Goal: Contribute content

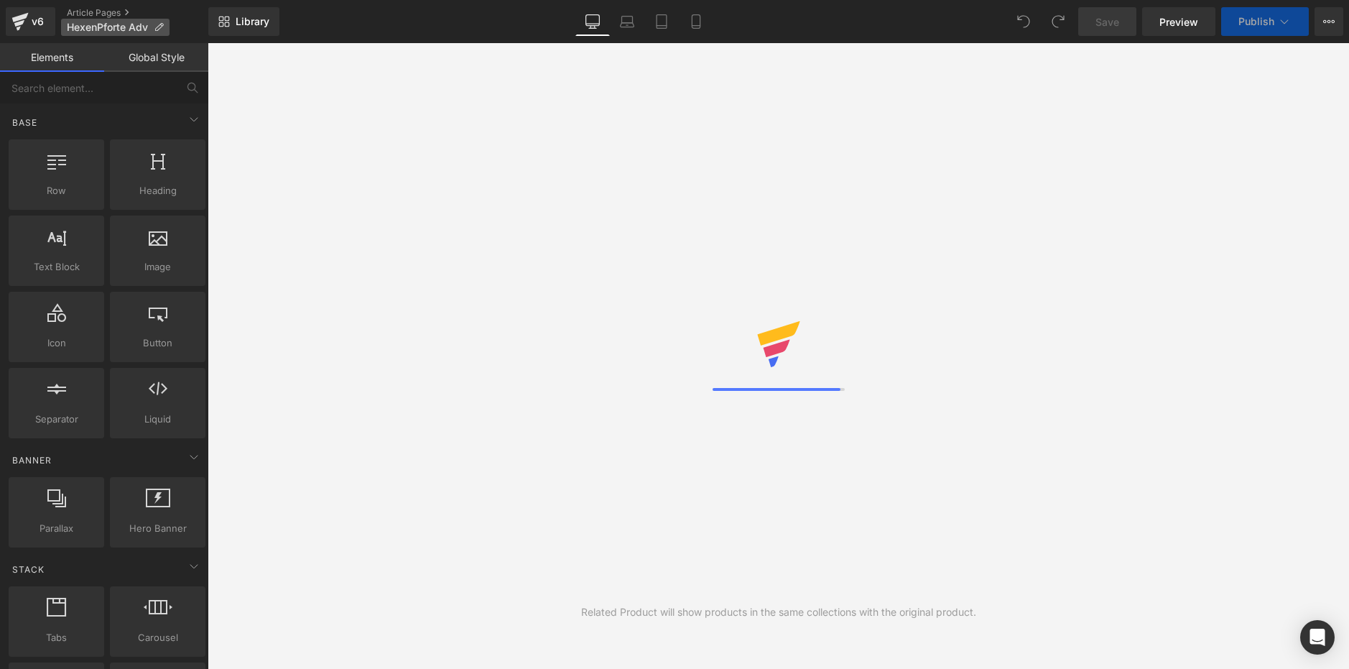
click at [159, 24] on icon at bounding box center [159, 27] width 10 height 10
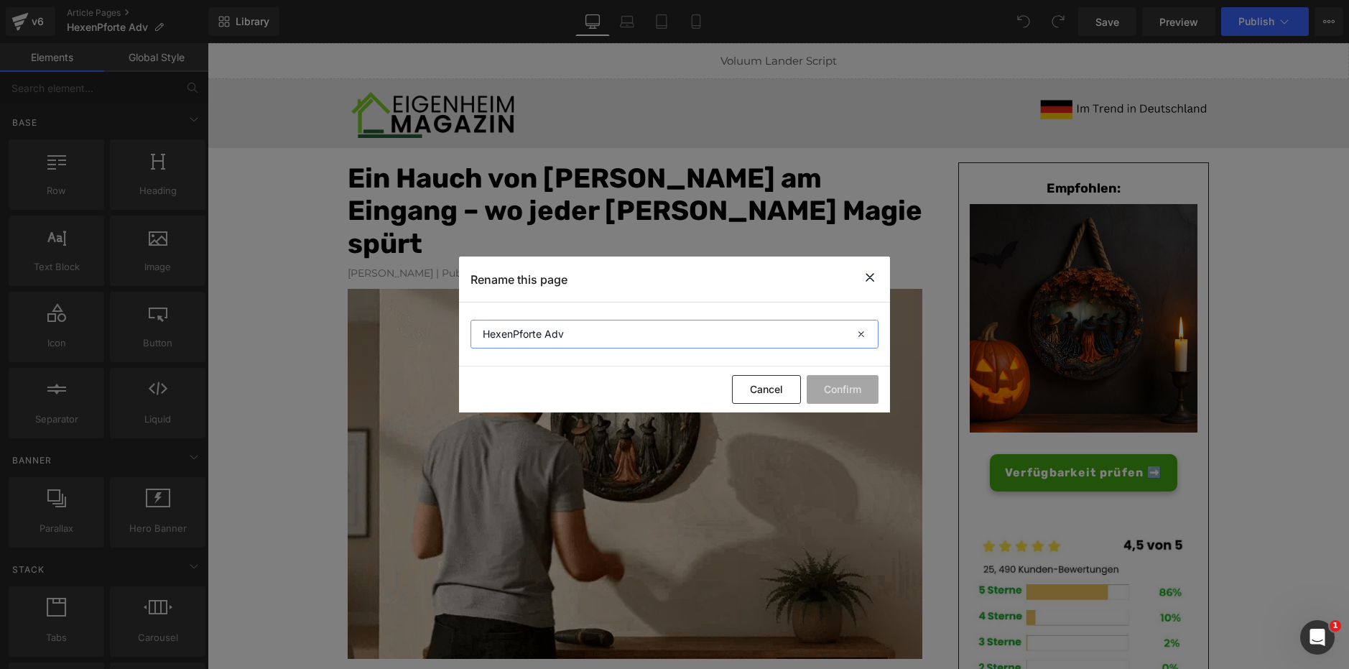
click at [533, 338] on input "HexenPforte Adv" at bounding box center [675, 334] width 408 height 29
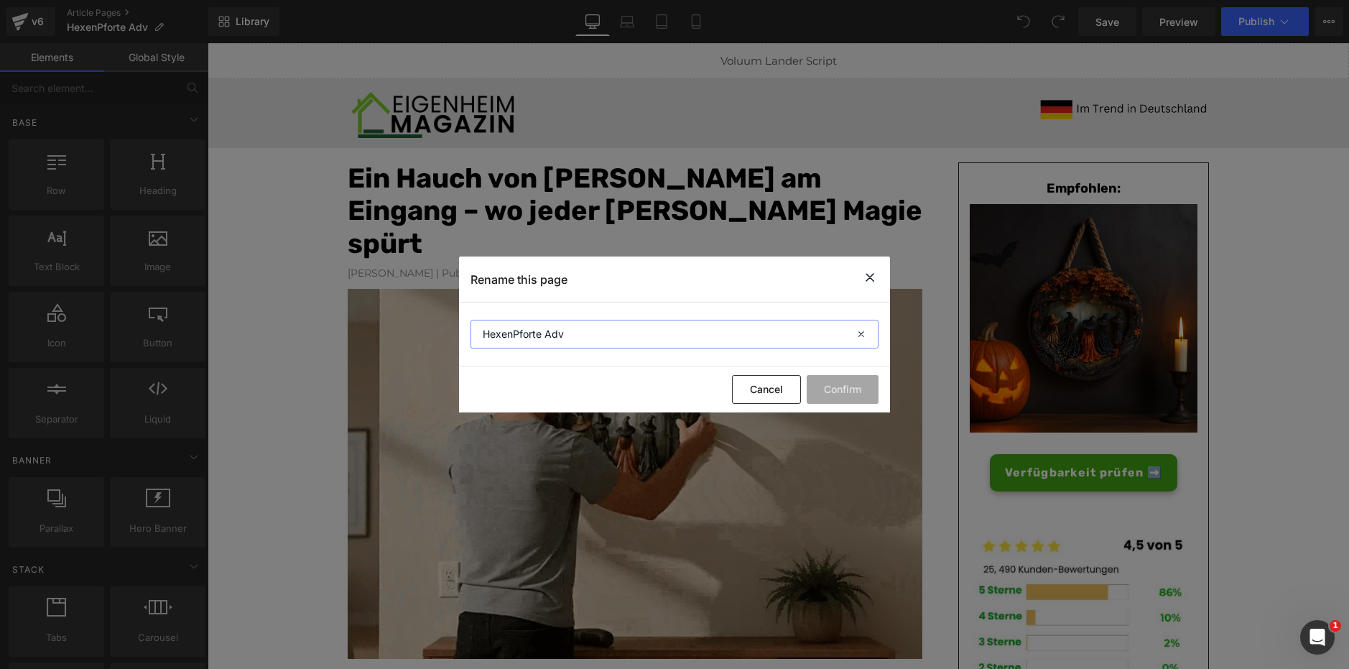
click at [533, 338] on input "HexenPforte Adv" at bounding box center [675, 334] width 408 height 29
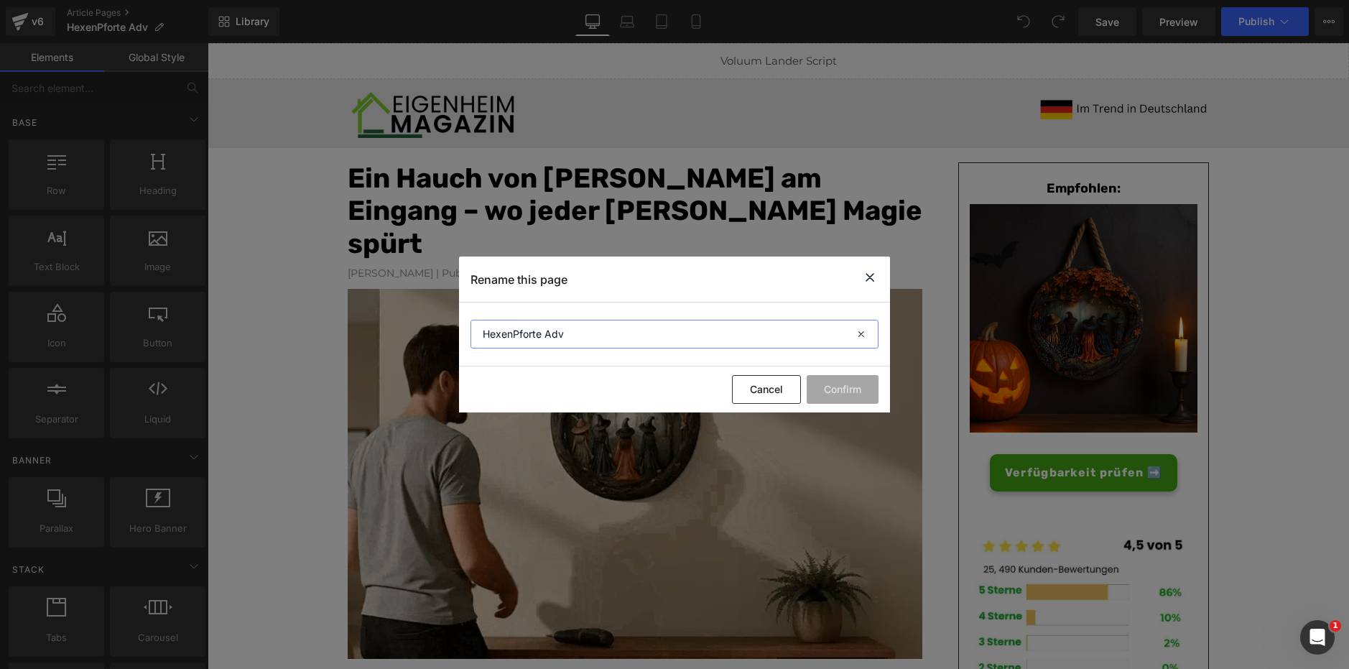
click at [533, 338] on input "HexenPforte Adv" at bounding box center [675, 334] width 408 height 29
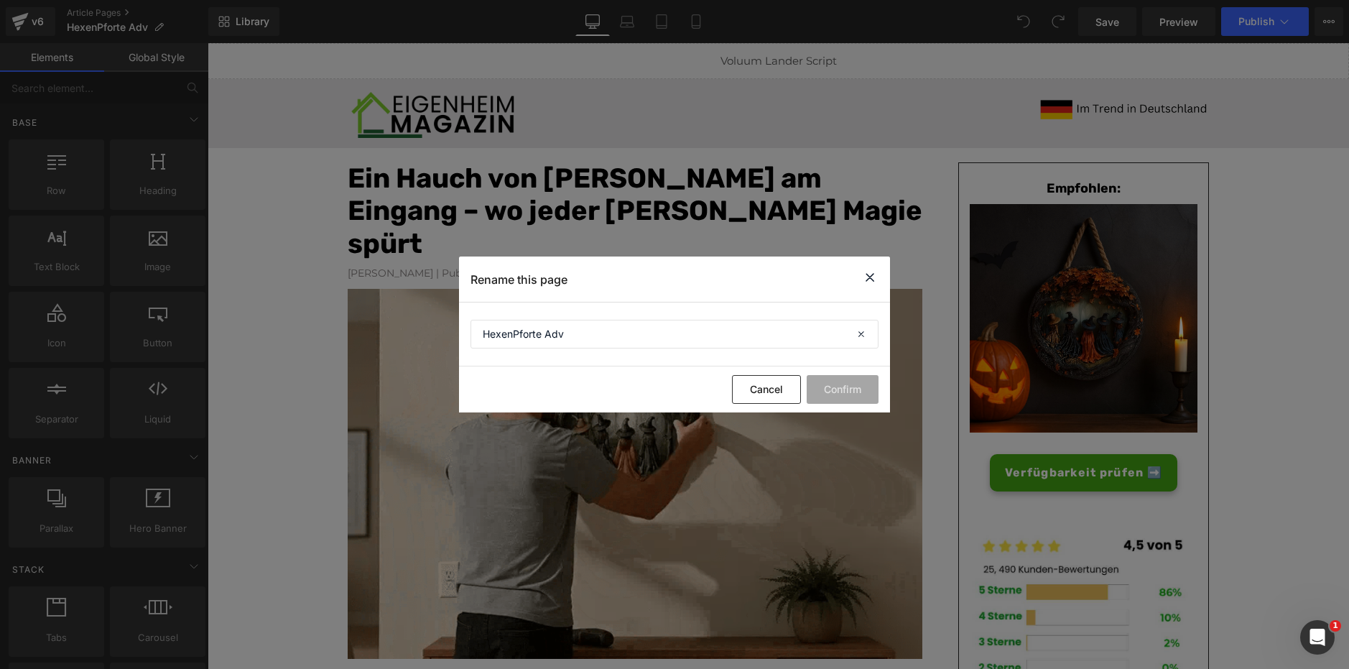
click at [863, 275] on icon at bounding box center [869, 278] width 17 height 18
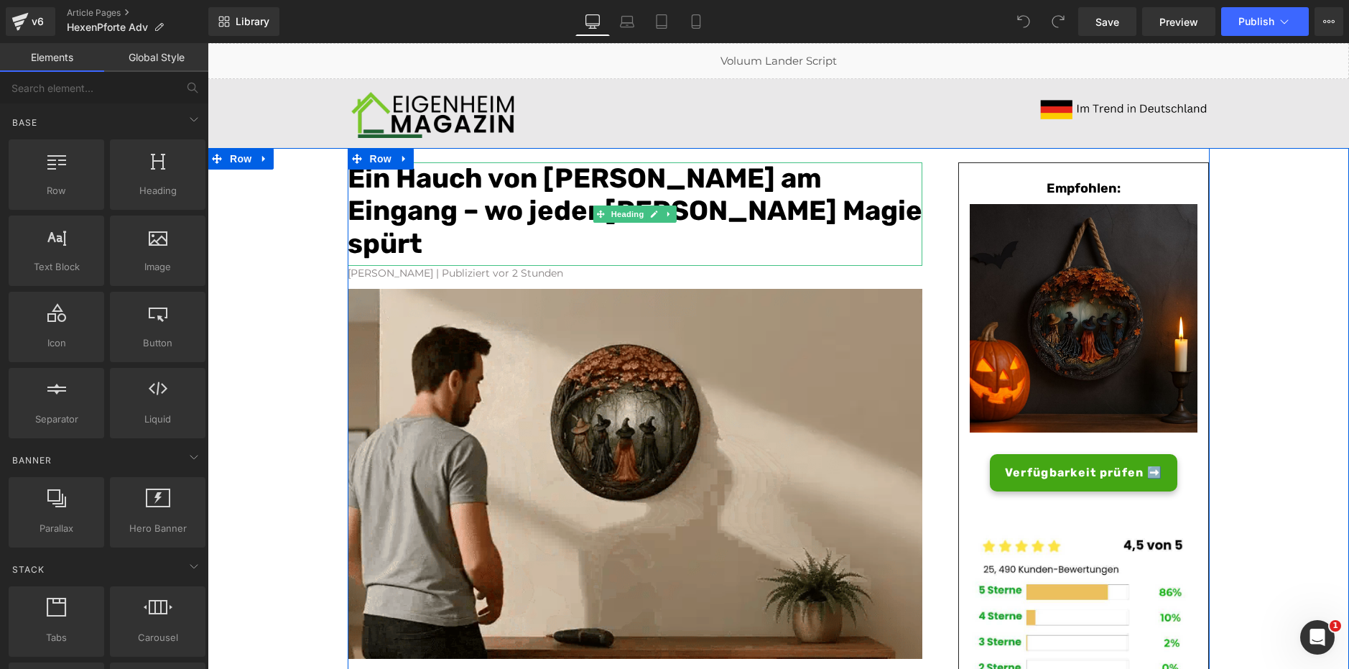
click at [509, 192] on font "Ein Hauch von [PERSON_NAME] am Eingang – wo jeder [PERSON_NAME] Magie spürt" at bounding box center [635, 211] width 575 height 98
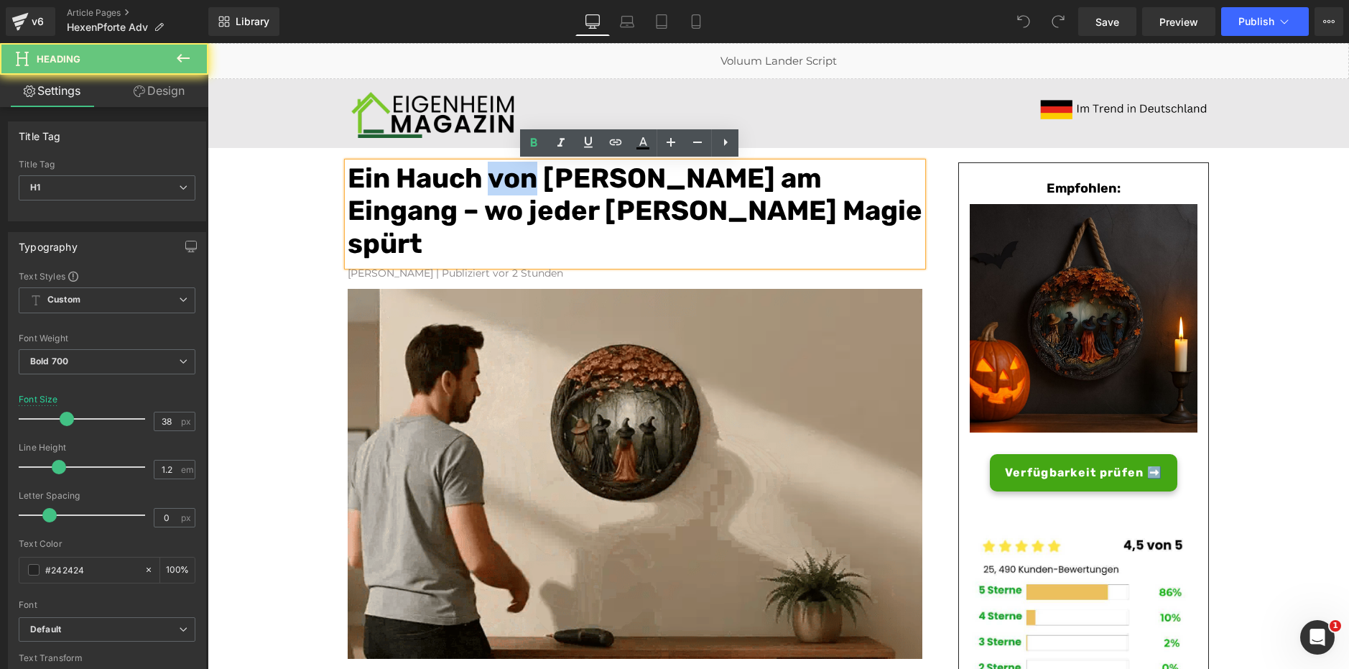
click at [509, 192] on font "Ein Hauch von [PERSON_NAME] am Eingang – wo jeder [PERSON_NAME] Magie spürt" at bounding box center [635, 211] width 575 height 98
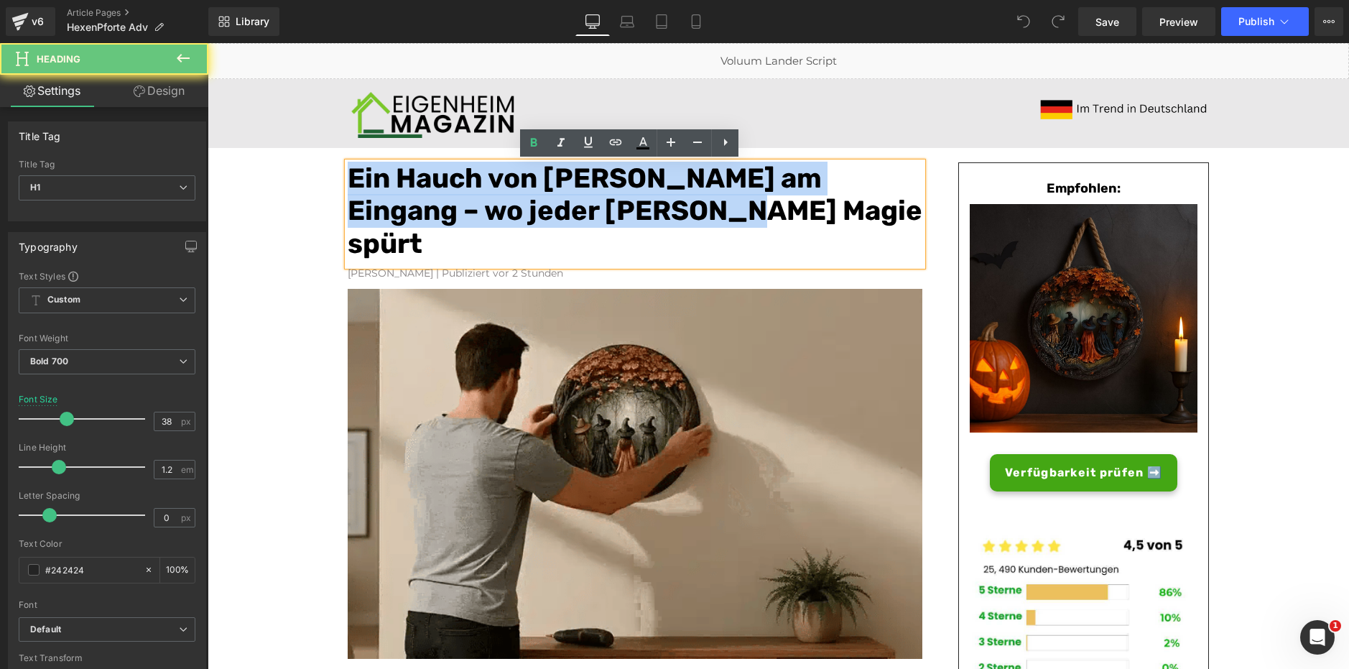
click at [509, 192] on font "Ein Hauch von [PERSON_NAME] am Eingang – wo jeder [PERSON_NAME] Magie spürt" at bounding box center [635, 211] width 575 height 98
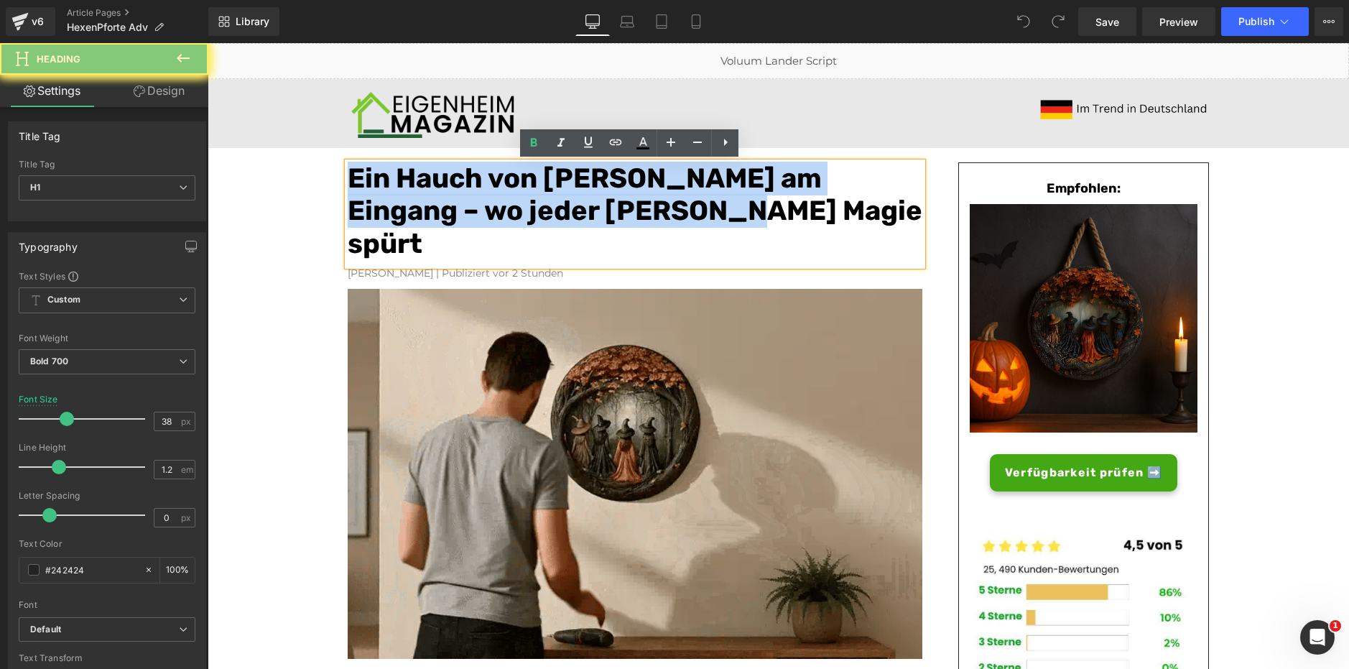
click at [509, 192] on font "Ein Hauch von [PERSON_NAME] am Eingang – wo jeder [PERSON_NAME] Magie spürt" at bounding box center [635, 211] width 575 height 98
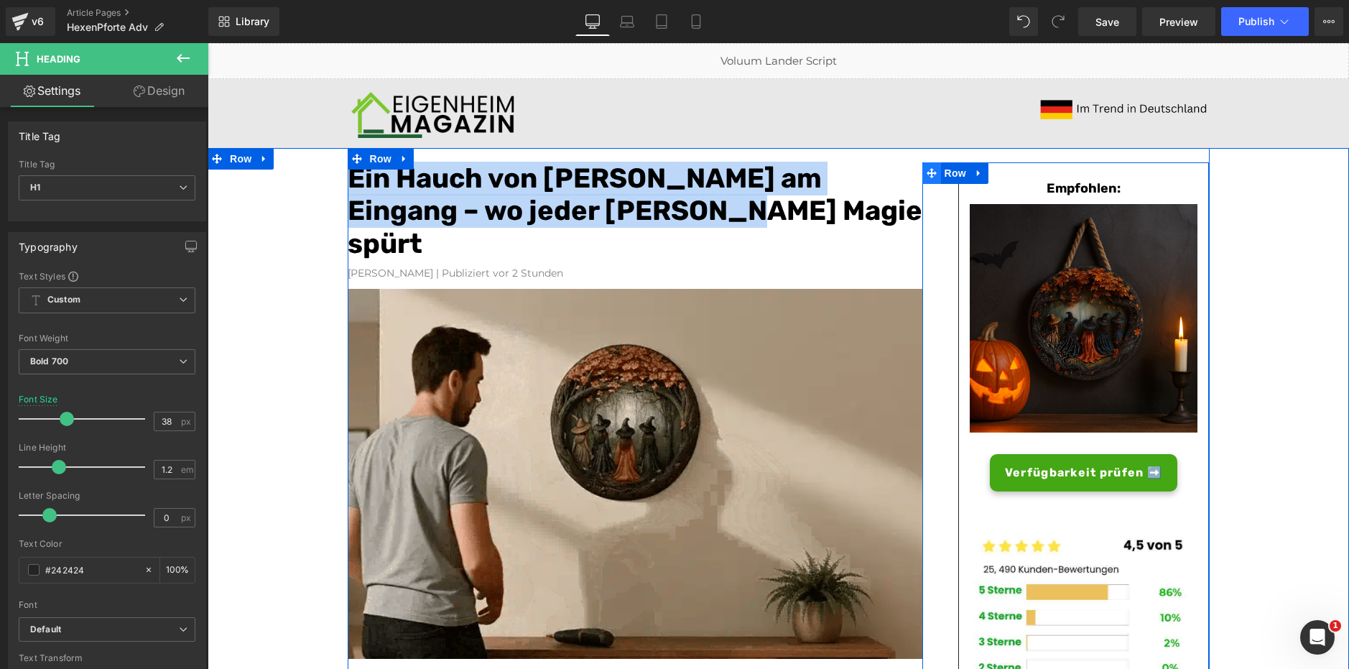
click at [927, 175] on icon at bounding box center [932, 172] width 10 height 11
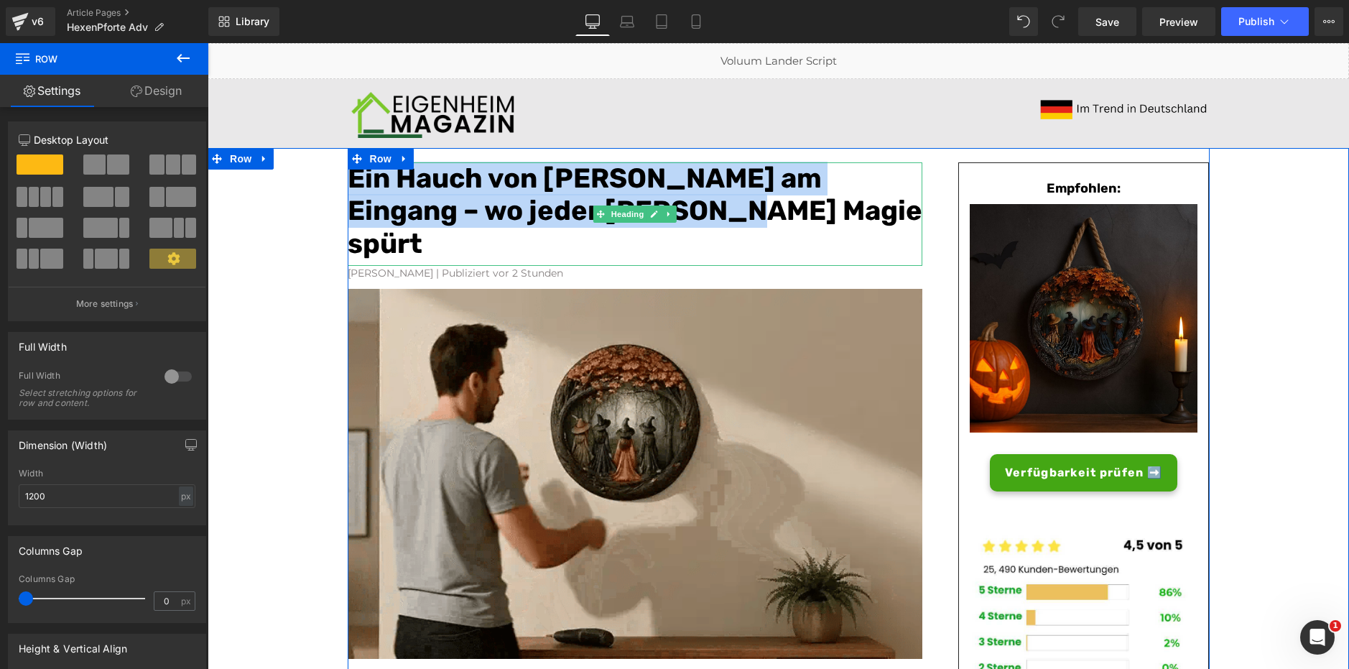
click at [803, 211] on h1 "Ein Hauch von [PERSON_NAME] am Eingang – wo jeder [PERSON_NAME] Magie spürt" at bounding box center [635, 211] width 575 height 98
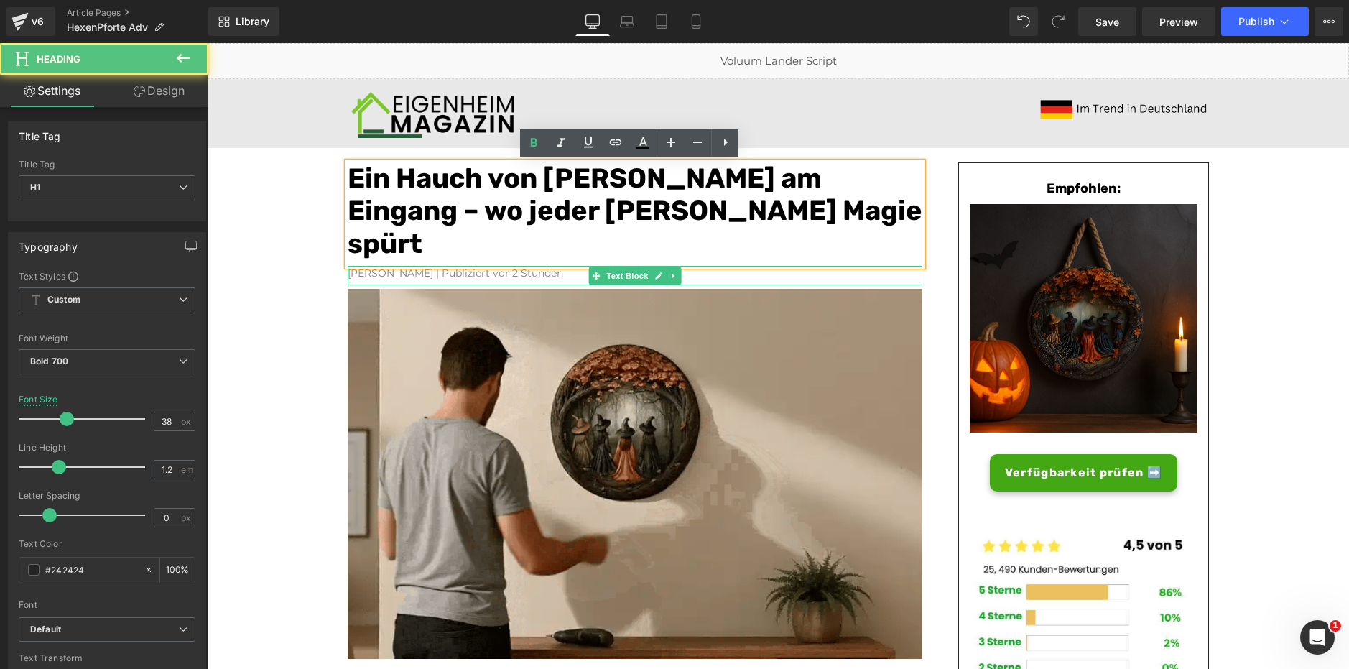
click at [485, 267] on font "[PERSON_NAME] | Publiziert vor 2 Stunden" at bounding box center [456, 273] width 216 height 13
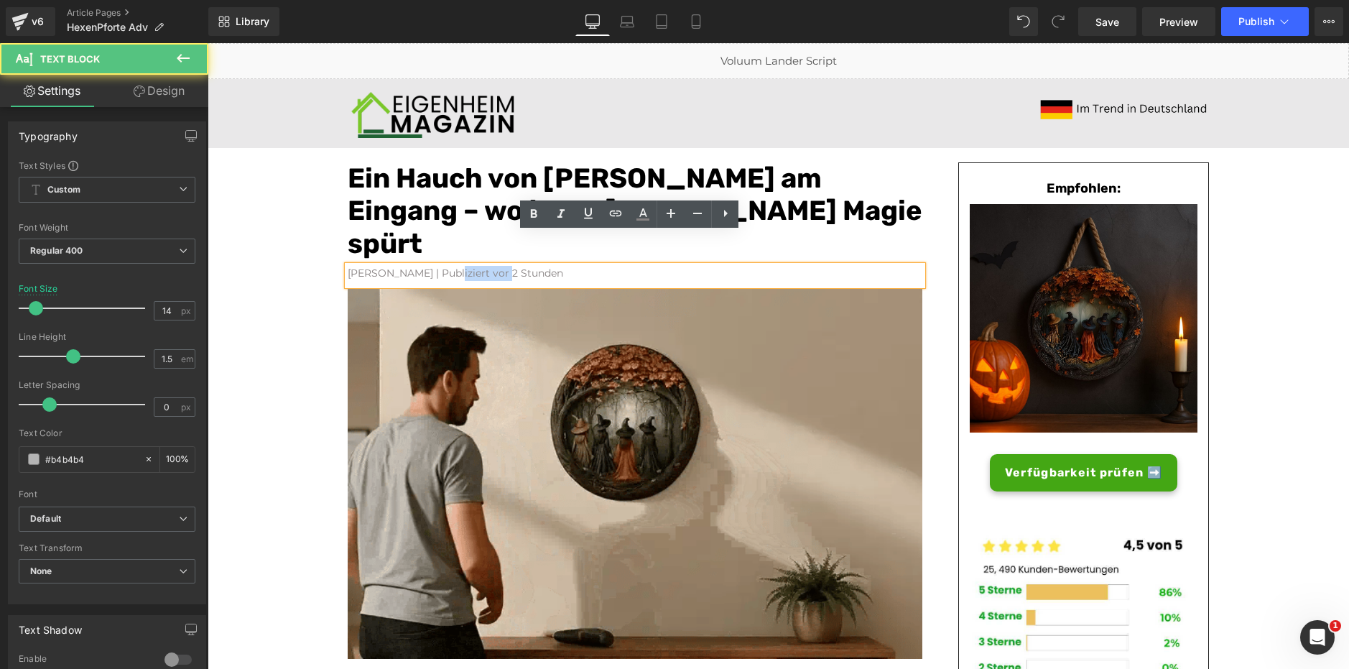
click at [485, 267] on font "[PERSON_NAME] | Publiziert vor 2 Stunden" at bounding box center [456, 273] width 216 height 13
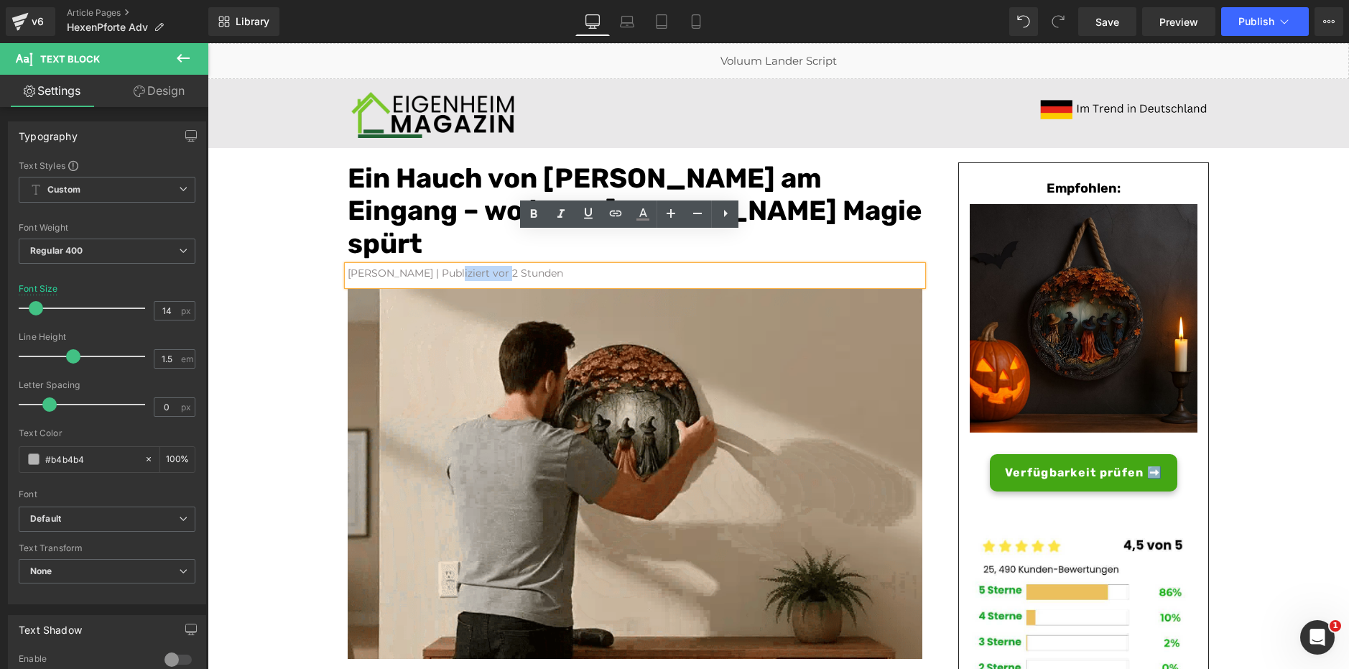
paste div
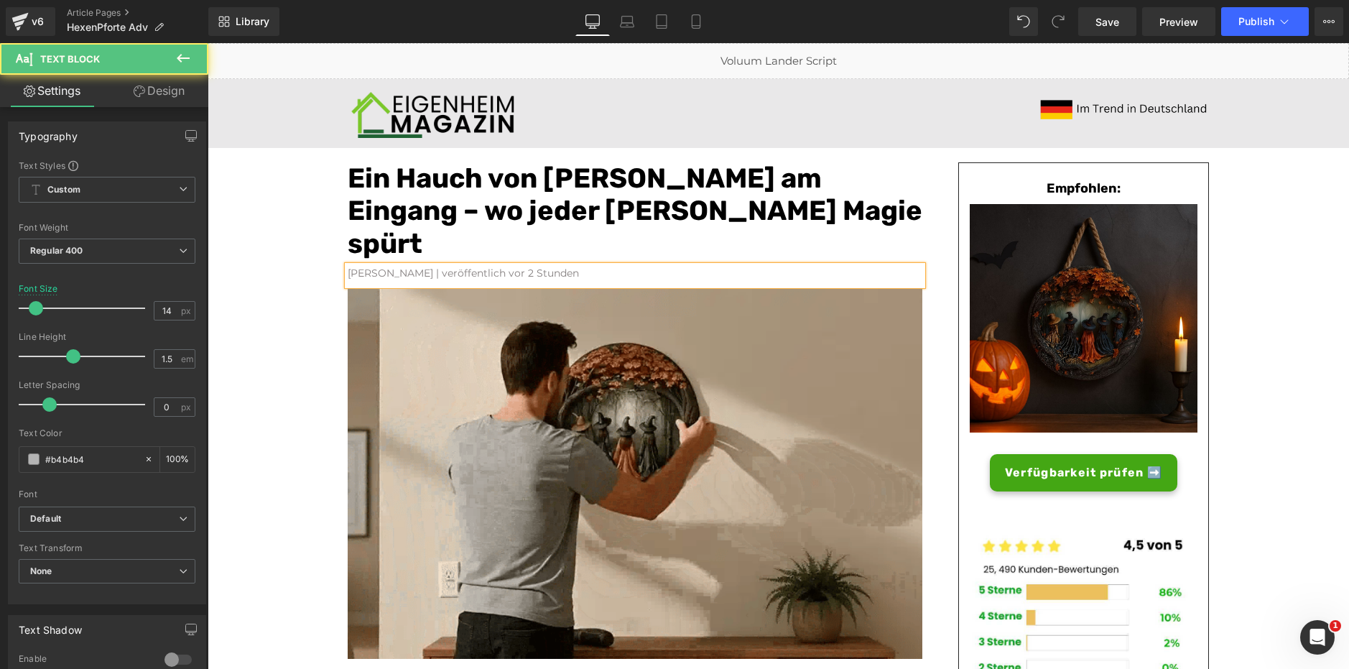
click at [454, 267] on font "[PERSON_NAME] | veröffentlich vor 2 Stunden" at bounding box center [463, 273] width 231 height 13
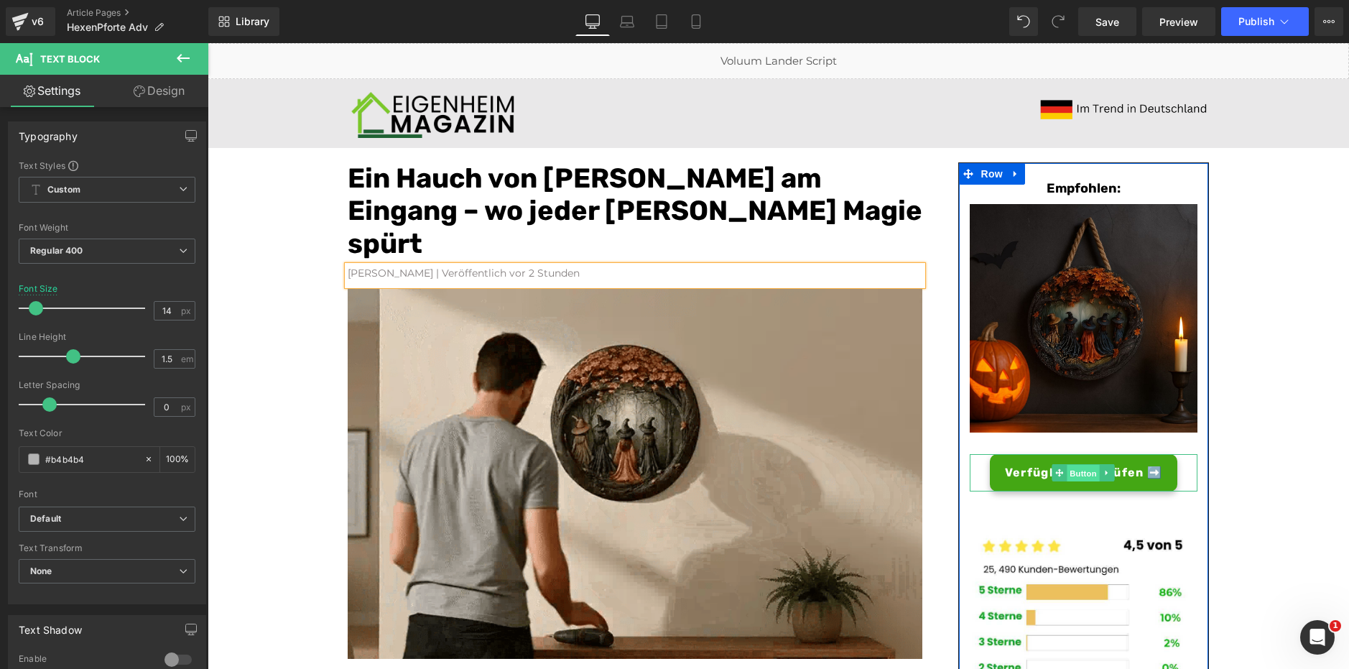
click at [1073, 473] on span "Button" at bounding box center [1084, 473] width 33 height 17
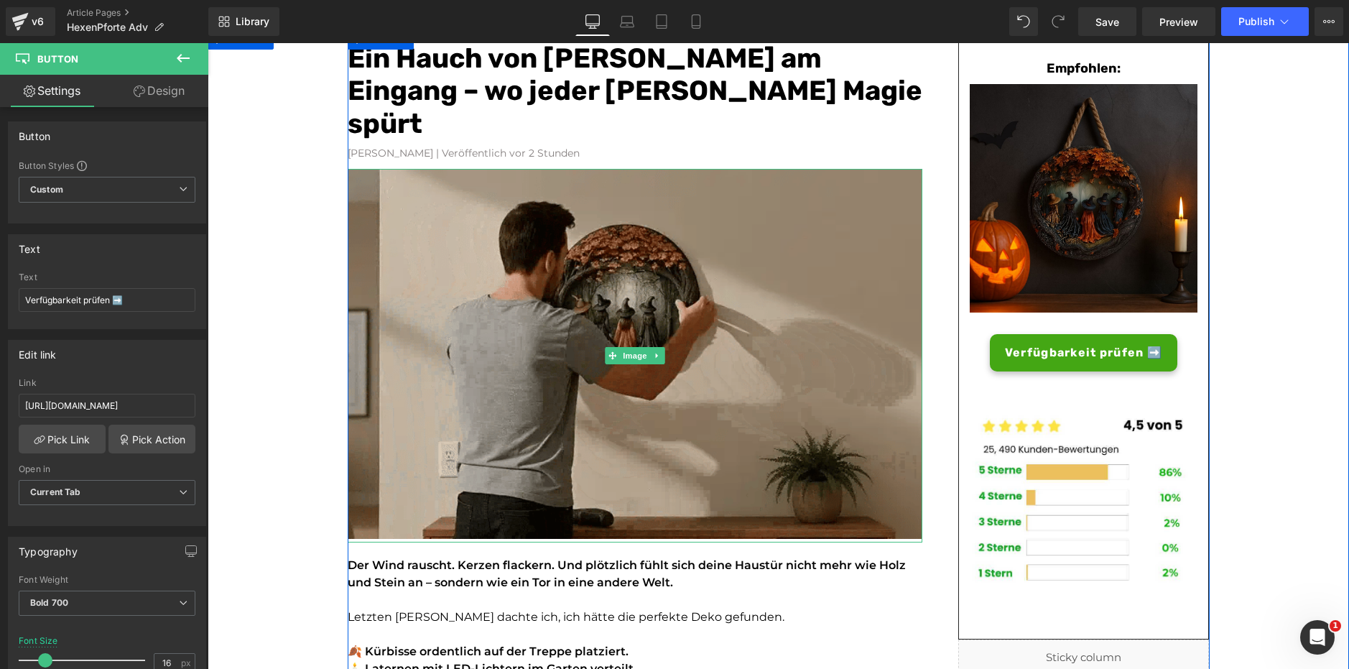
scroll to position [129, 0]
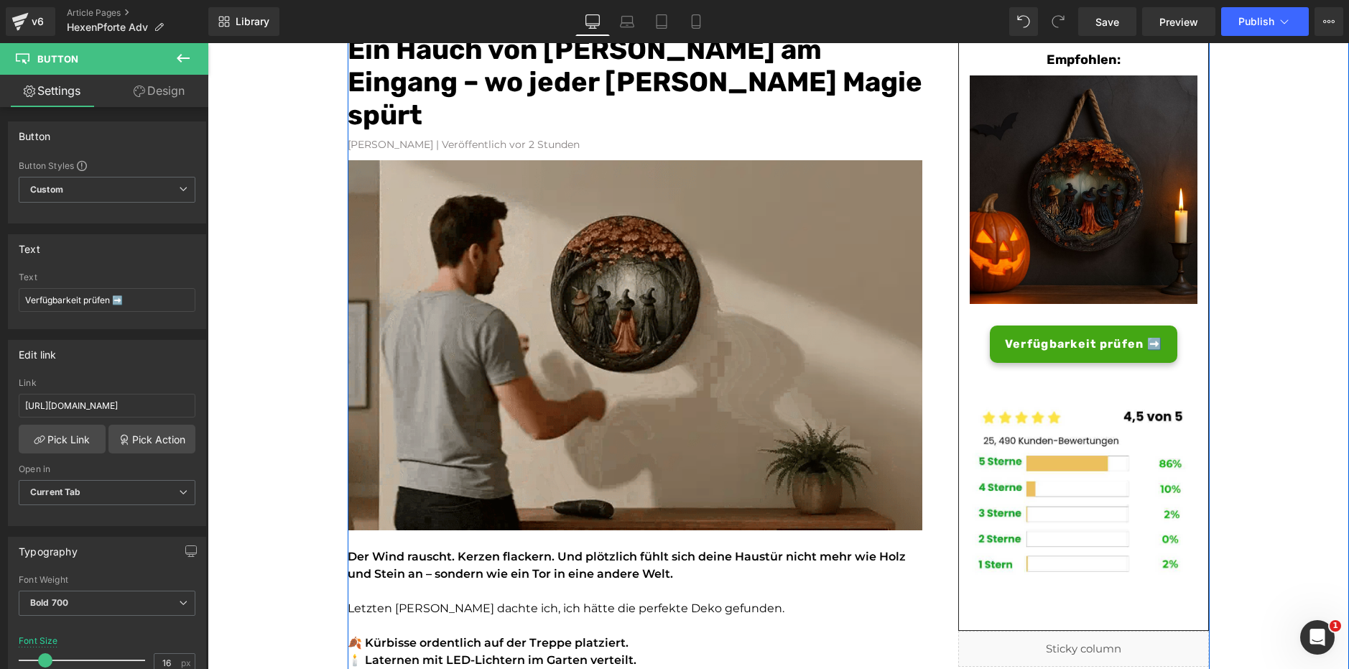
click at [393, 550] on font "Der Wind rauscht. Kerzen flackern. Und plötzlich fühlt sich deine Haustür nicht…" at bounding box center [627, 565] width 558 height 31
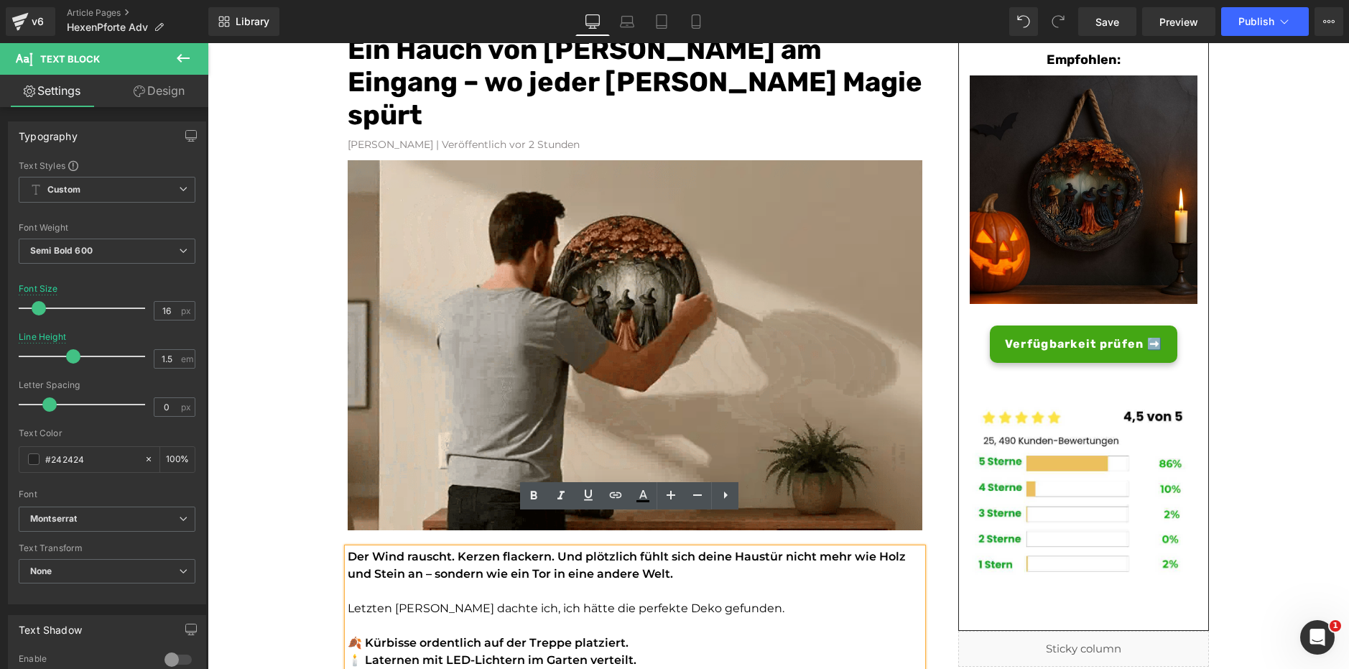
click at [359, 583] on p at bounding box center [635, 591] width 575 height 17
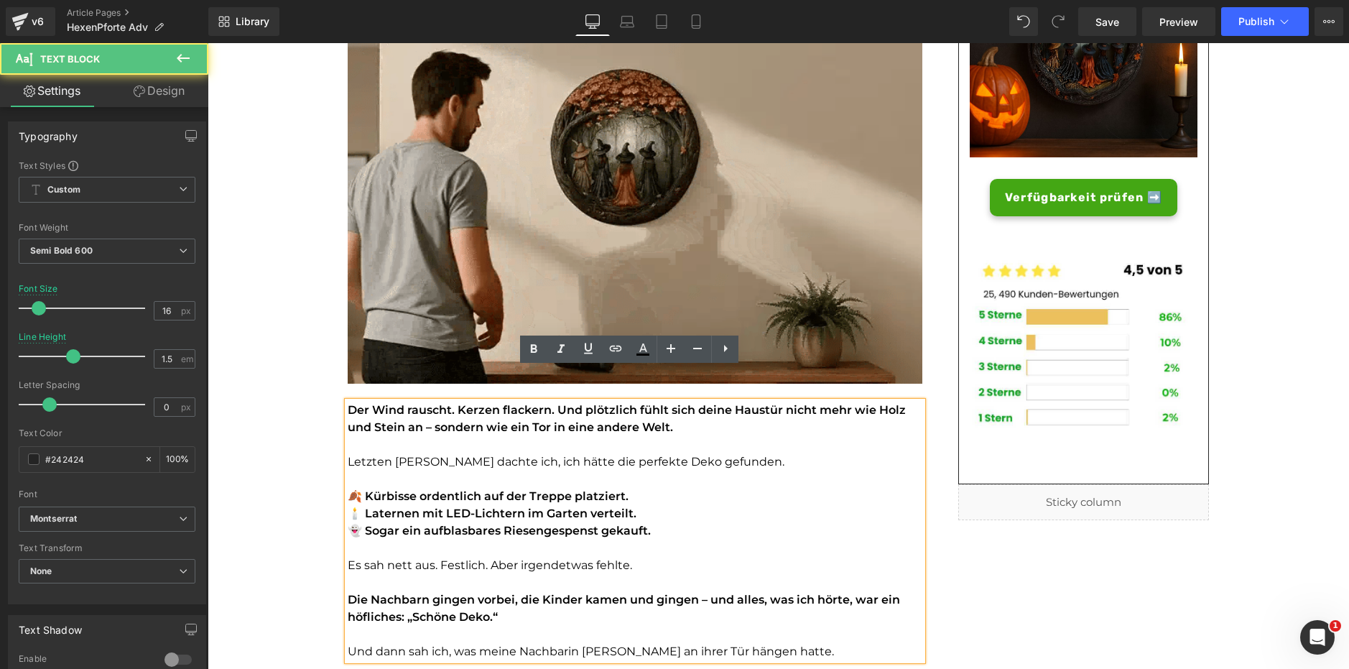
click at [359, 593] on font "Die Nachbarn gingen vorbei, die Kinder kamen und gingen – und alles, was ich hö…" at bounding box center [624, 608] width 553 height 31
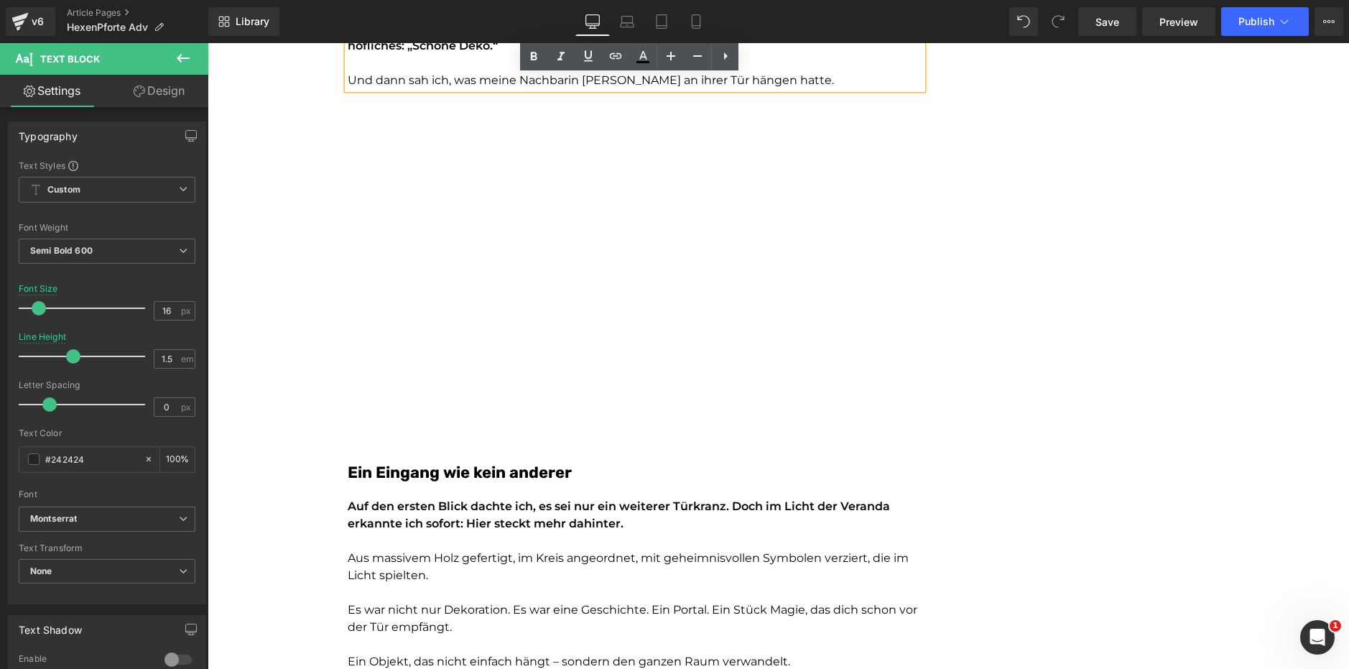
scroll to position [847, 0]
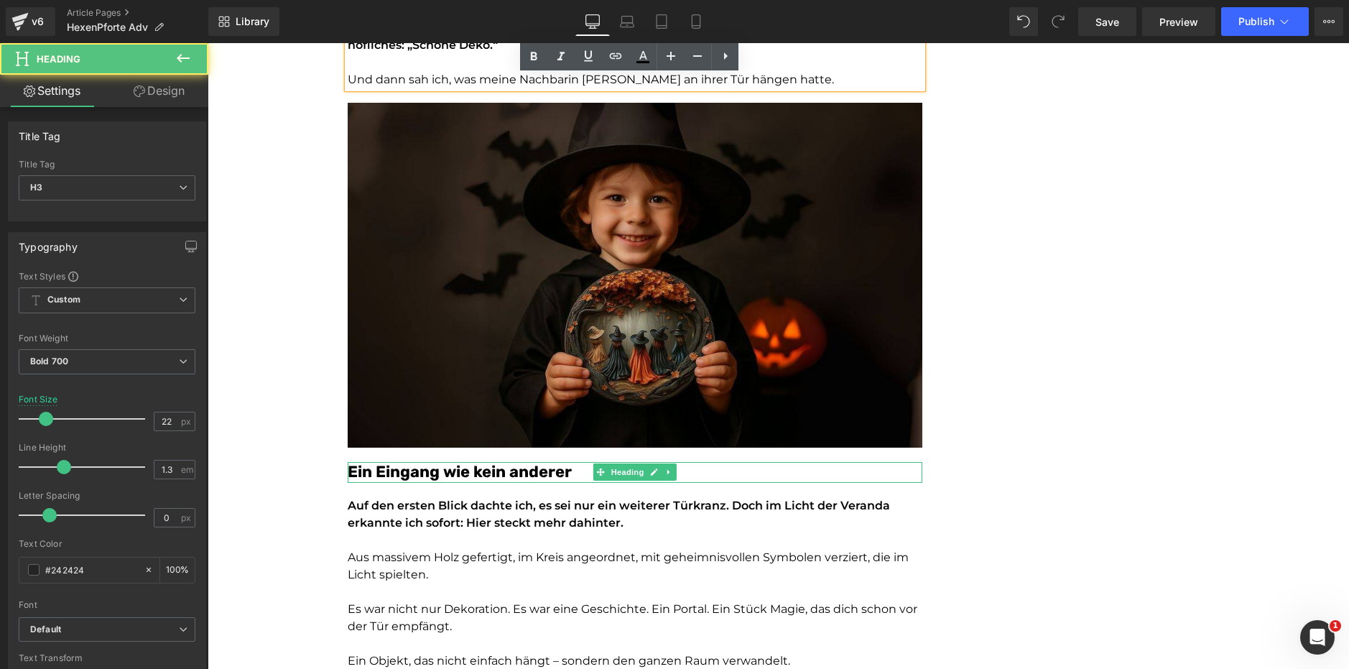
click at [461, 462] on font "Ein Eingang wie kein anderer" at bounding box center [460, 471] width 224 height 19
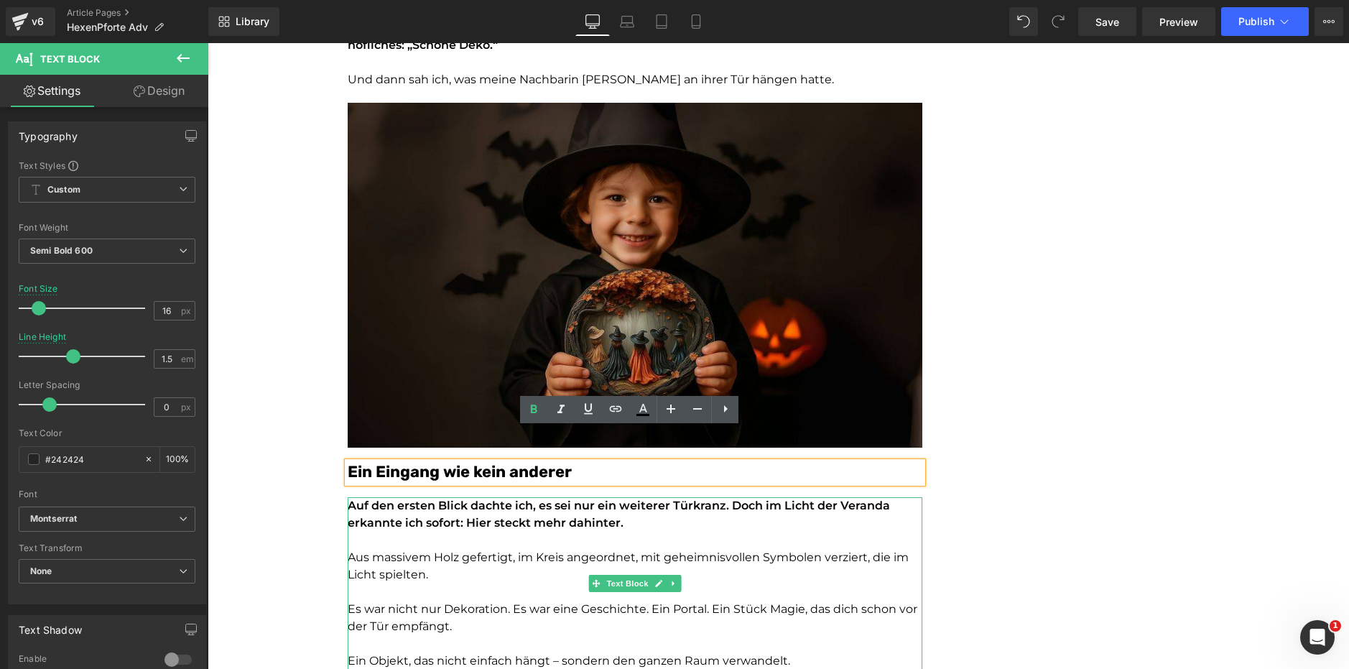
click at [461, 497] on p "Auf den ersten Blick dachte ich, es sei nur ein weiterer Türkranz. Doch im Lich…" at bounding box center [635, 514] width 575 height 34
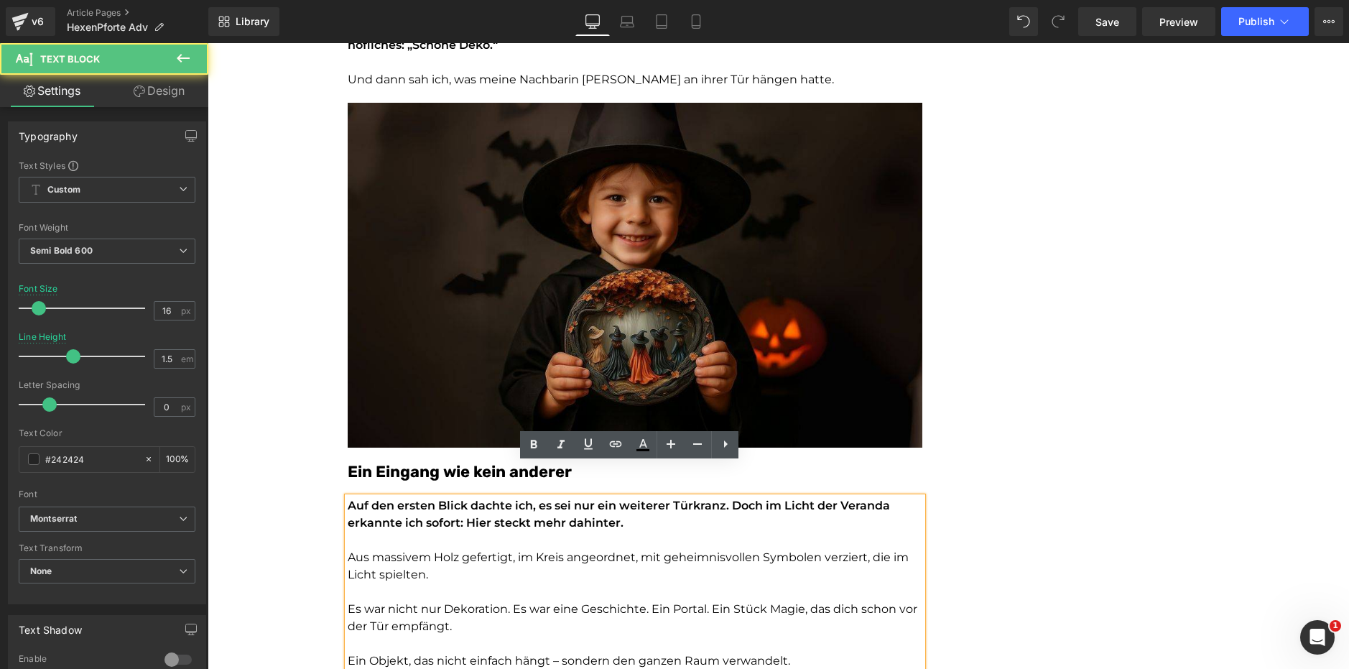
click at [404, 532] on p at bounding box center [635, 540] width 575 height 17
click at [387, 550] on font "Aus massivem Holz gefertigt, im Kreis angeordnet, mit geheimnisvollen Symbolen …" at bounding box center [628, 565] width 561 height 31
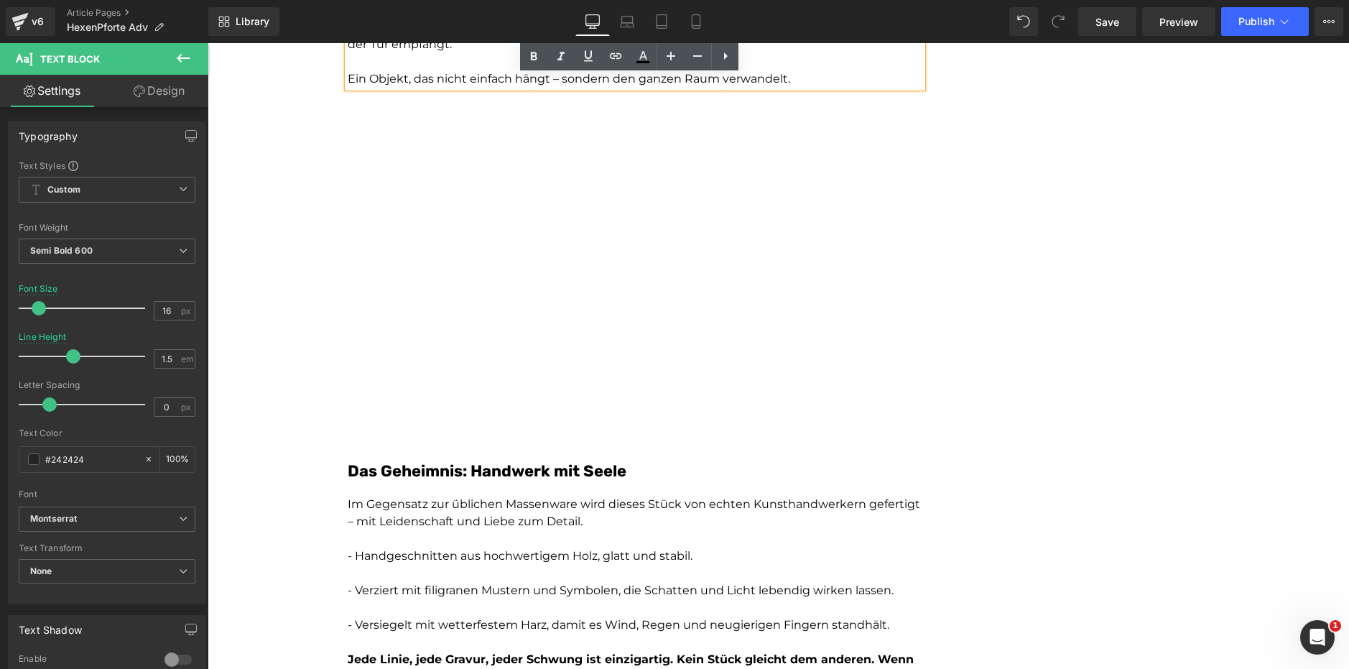
scroll to position [1430, 0]
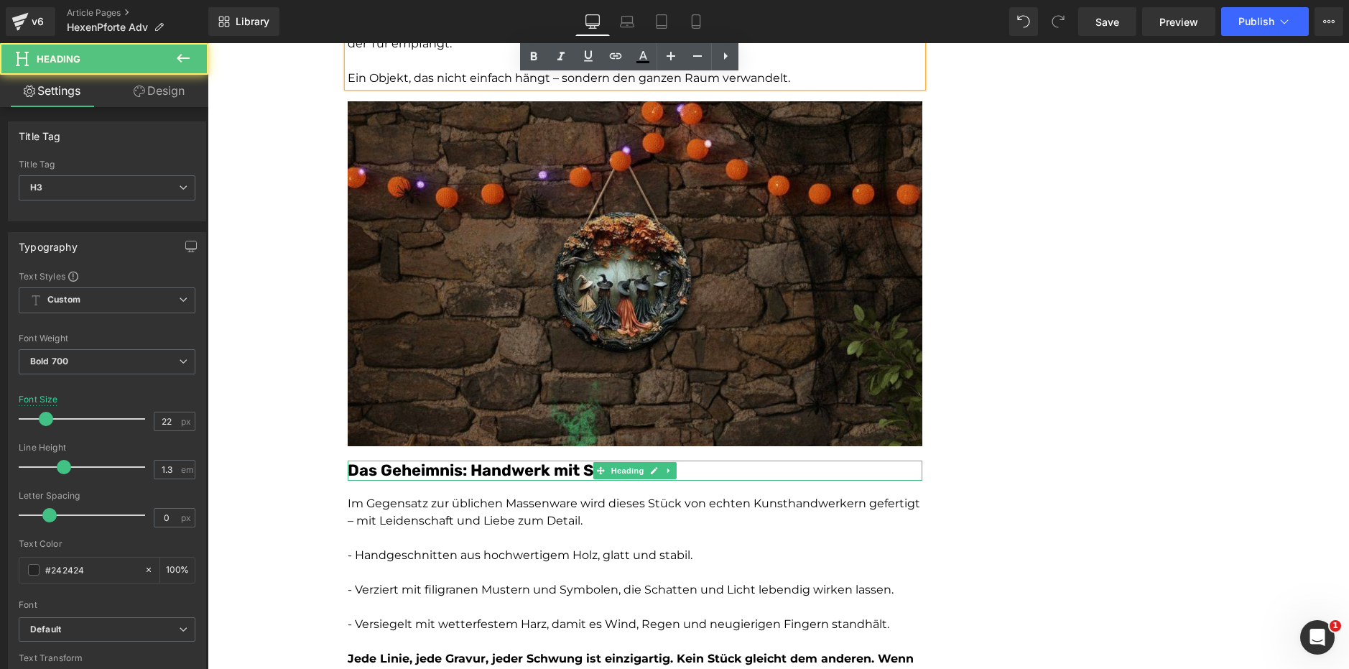
click at [417, 461] on font "Das Geheimnis: Handwerk mit Seele" at bounding box center [487, 470] width 279 height 19
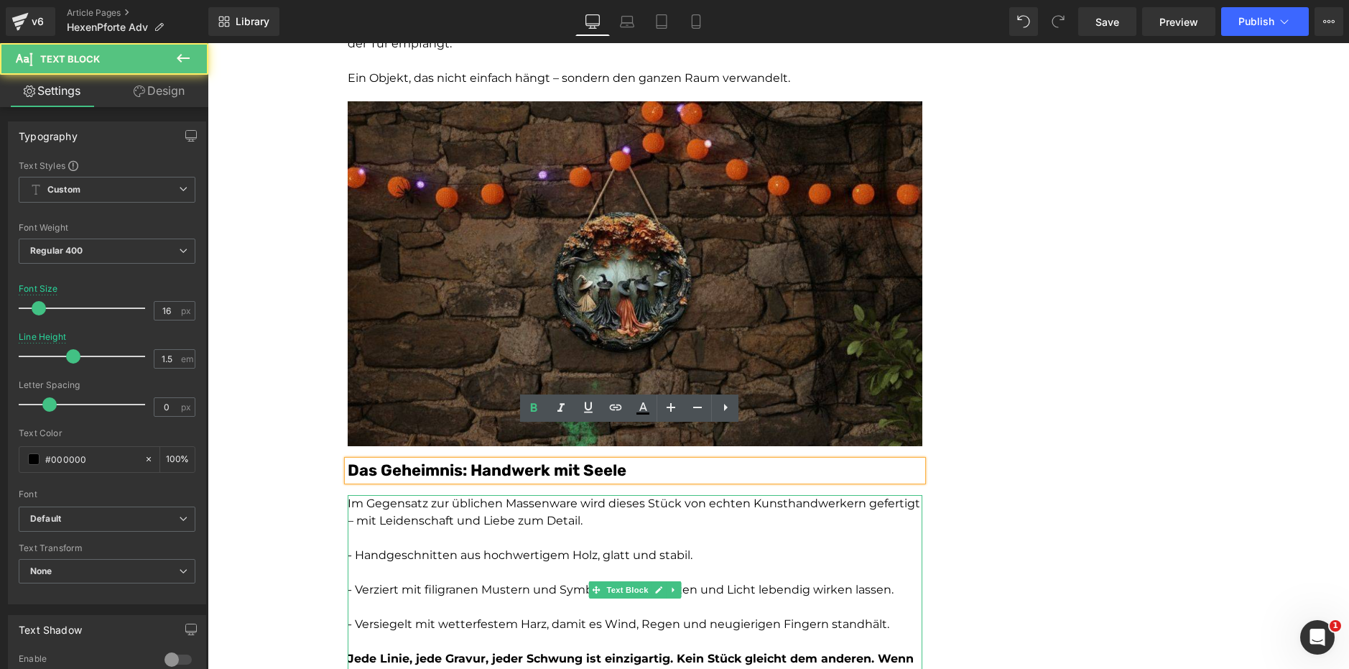
click at [407, 495] on p "Im Gegensatz zur üblichen Massenware wird dieses Stück von echten Kunsthandwerk…" at bounding box center [635, 512] width 575 height 34
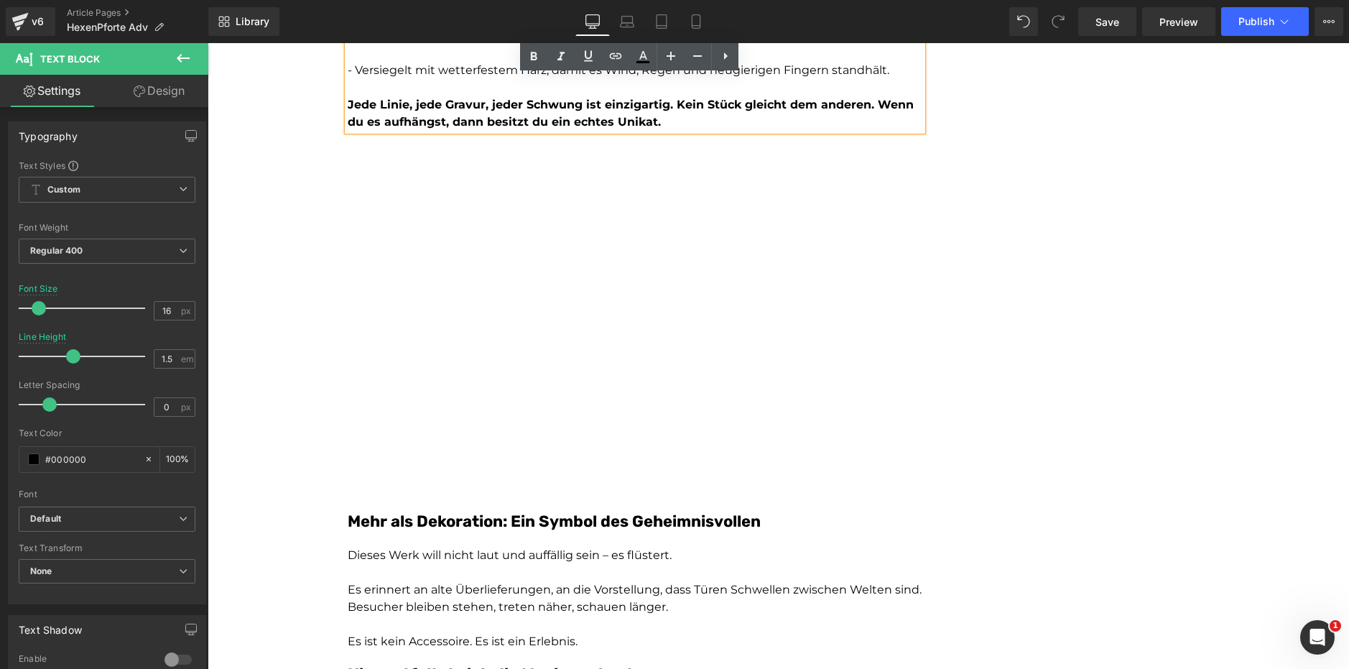
scroll to position [1984, 0]
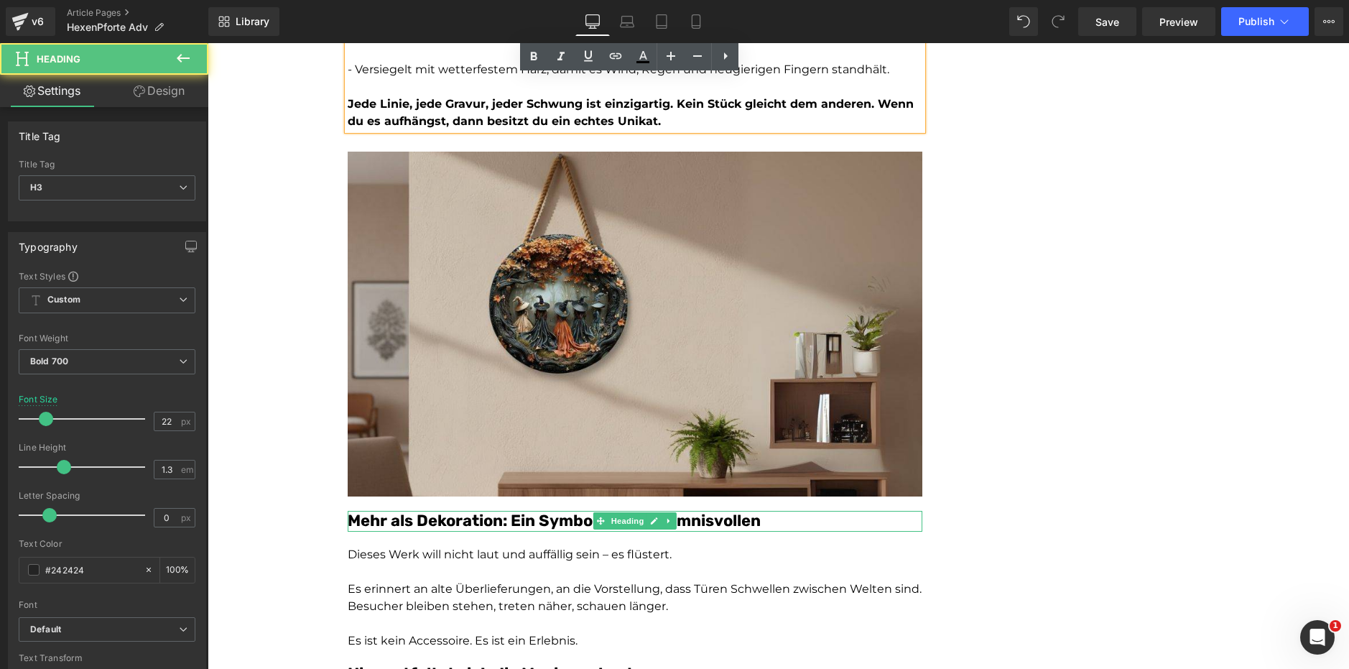
click at [405, 511] on font "Mehr als Dekoration: Ein Symbol des Geheimnisvollen" at bounding box center [554, 520] width 413 height 19
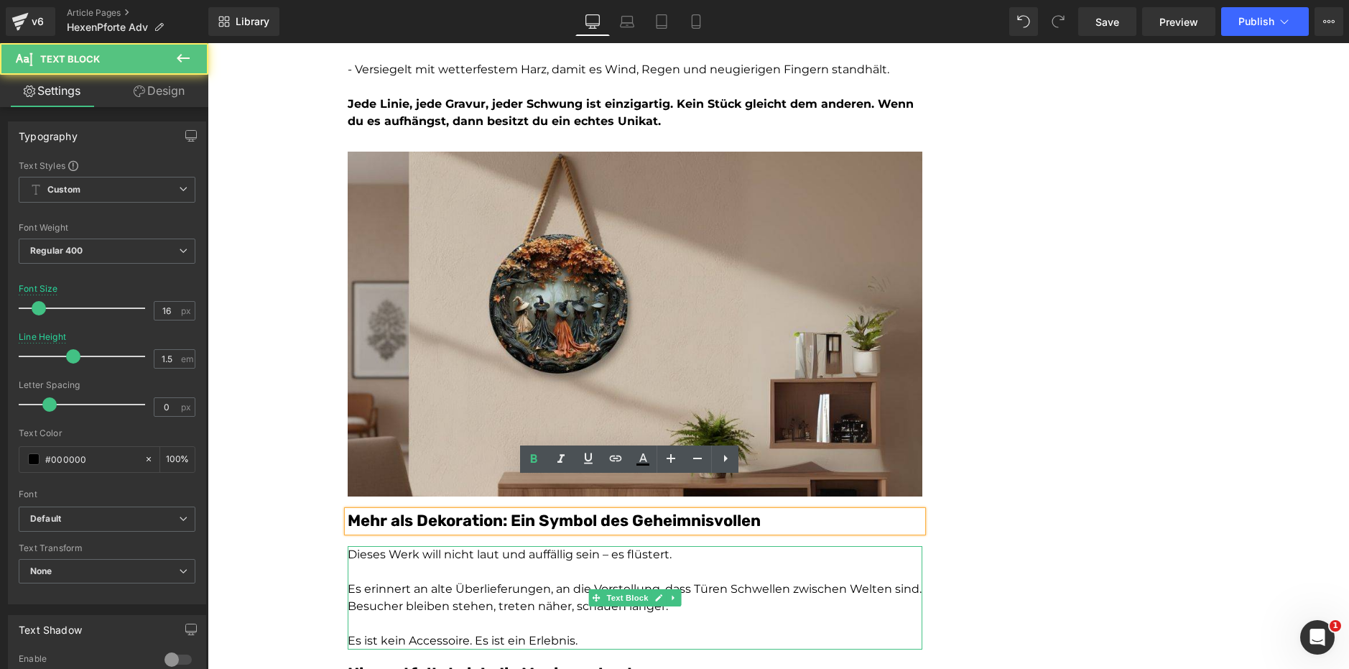
click at [419, 581] on p "Es erinnert an alte Überlieferungen, an die Vorstellung, dass Türen Schwellen z…" at bounding box center [635, 598] width 575 height 34
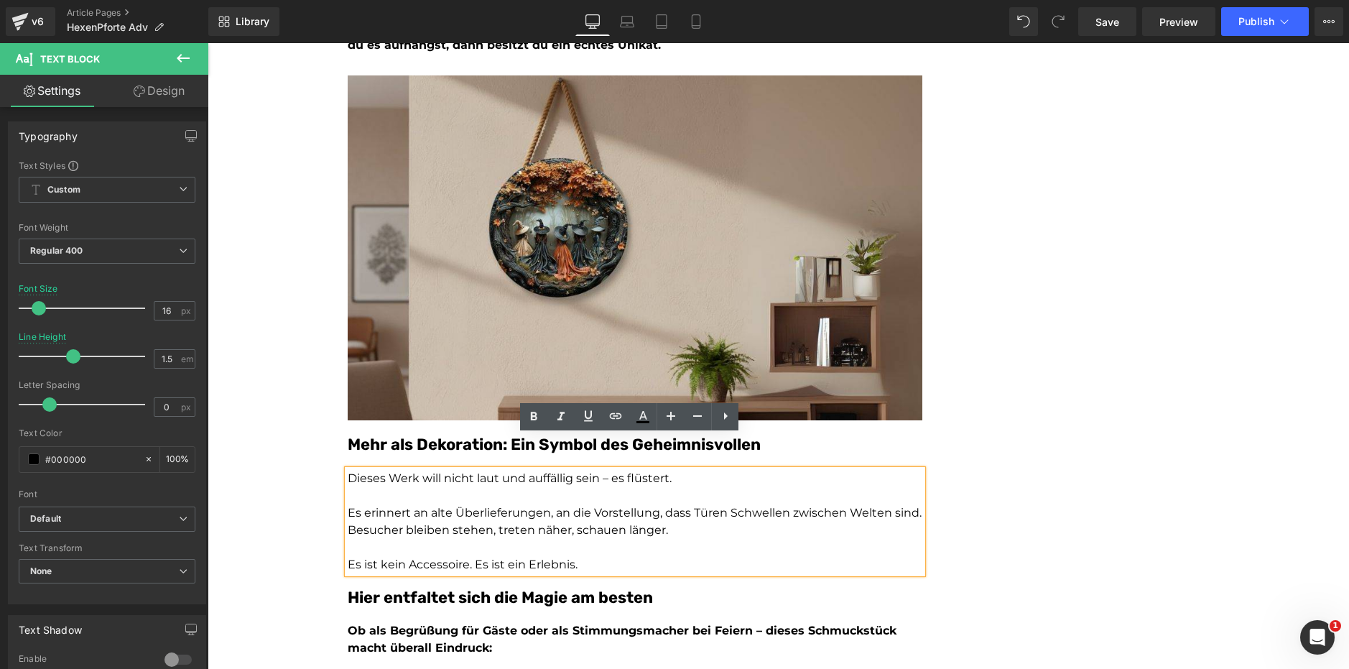
scroll to position [2061, 0]
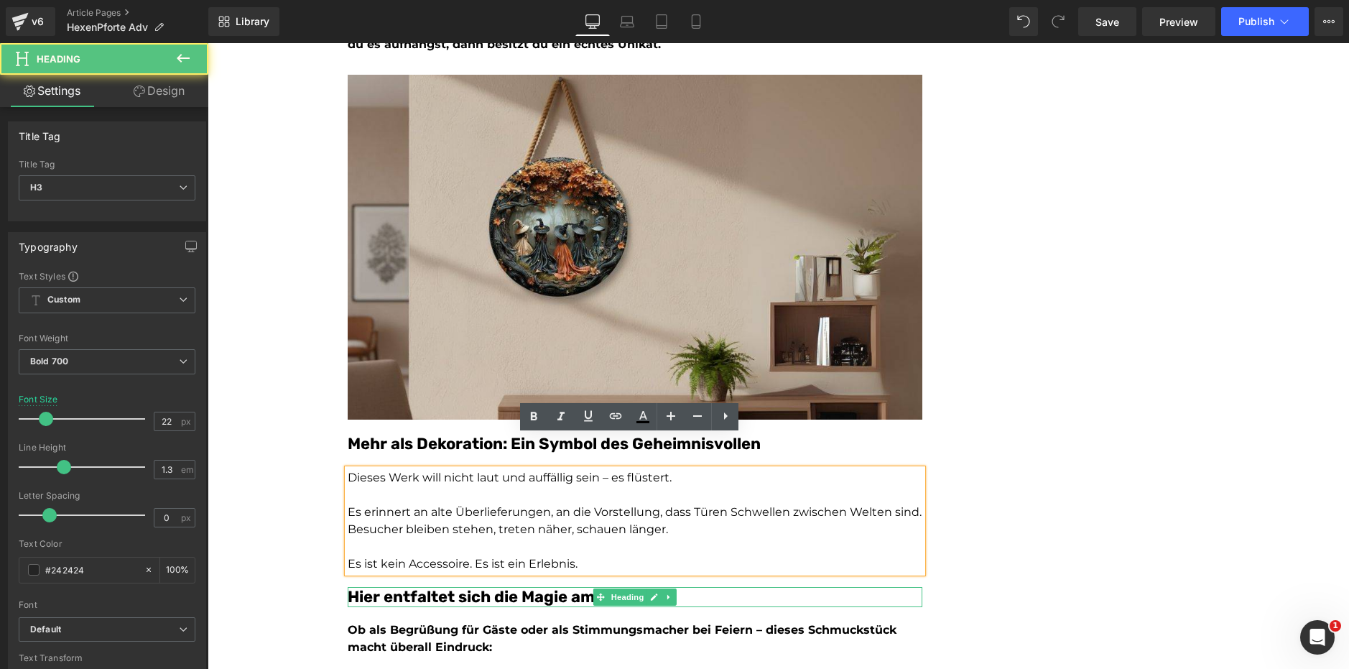
click at [430, 587] on font "Hier entfaltet sich die Magie am besten" at bounding box center [500, 596] width 305 height 19
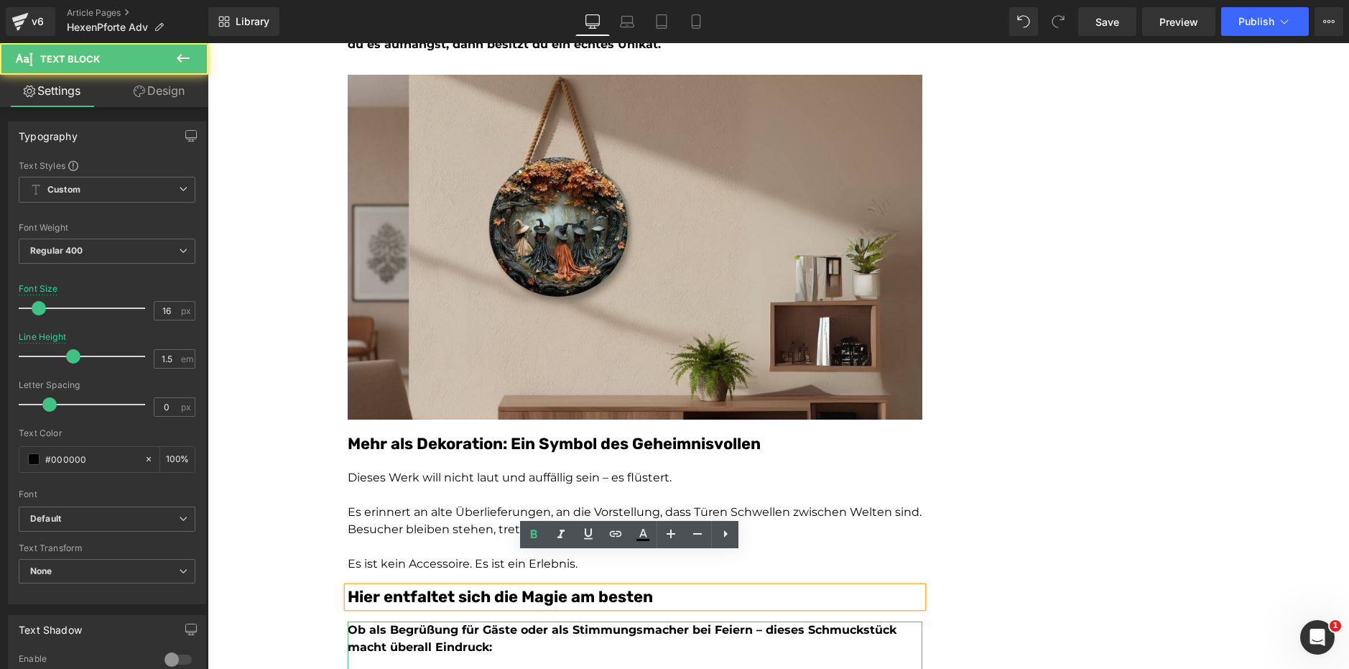
click at [401, 623] on strong "Ob als Begrüßung für Gäste oder als Stimmungsmacher bei Feiern – dieses Schmuck…" at bounding box center [622, 638] width 549 height 31
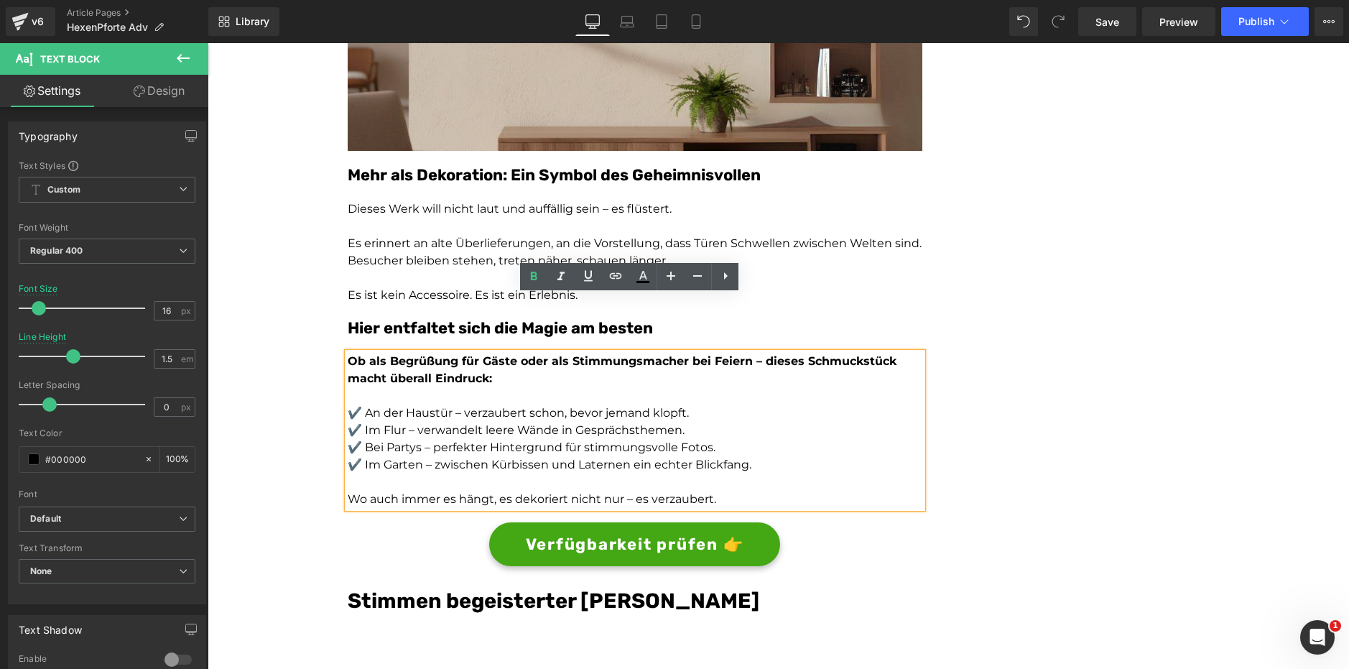
scroll to position [2357, 0]
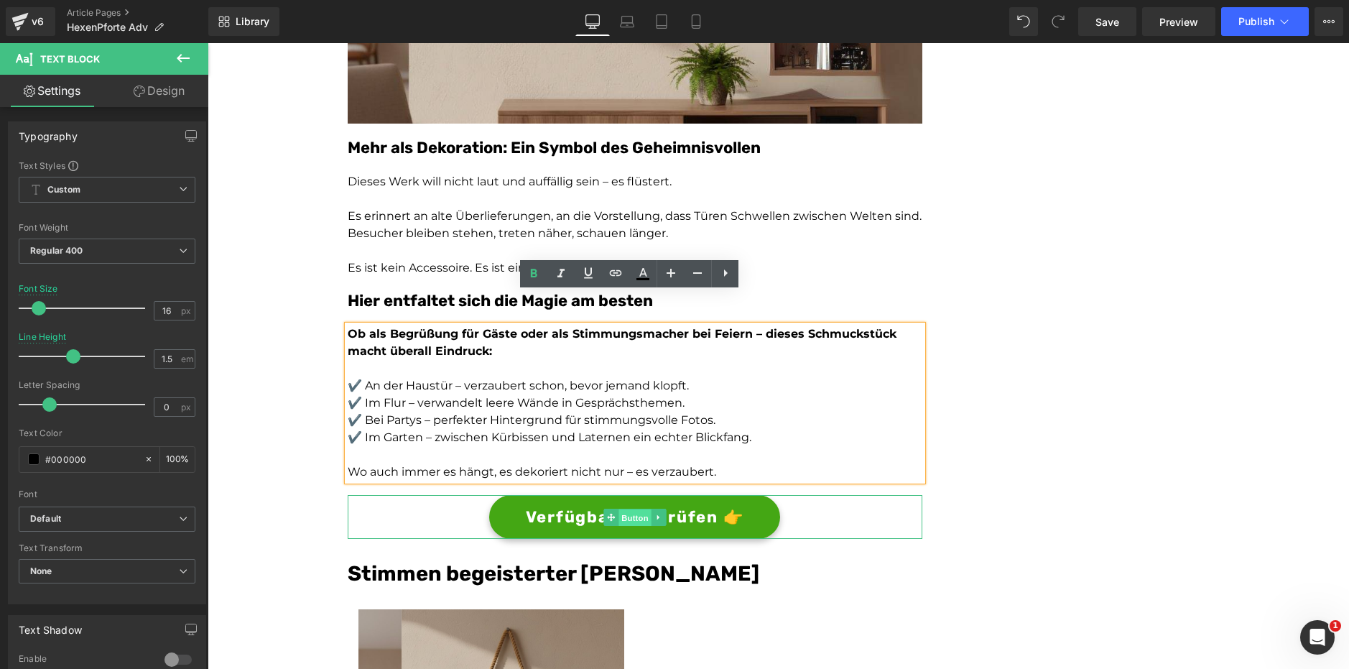
click at [621, 509] on span "Button" at bounding box center [635, 517] width 33 height 17
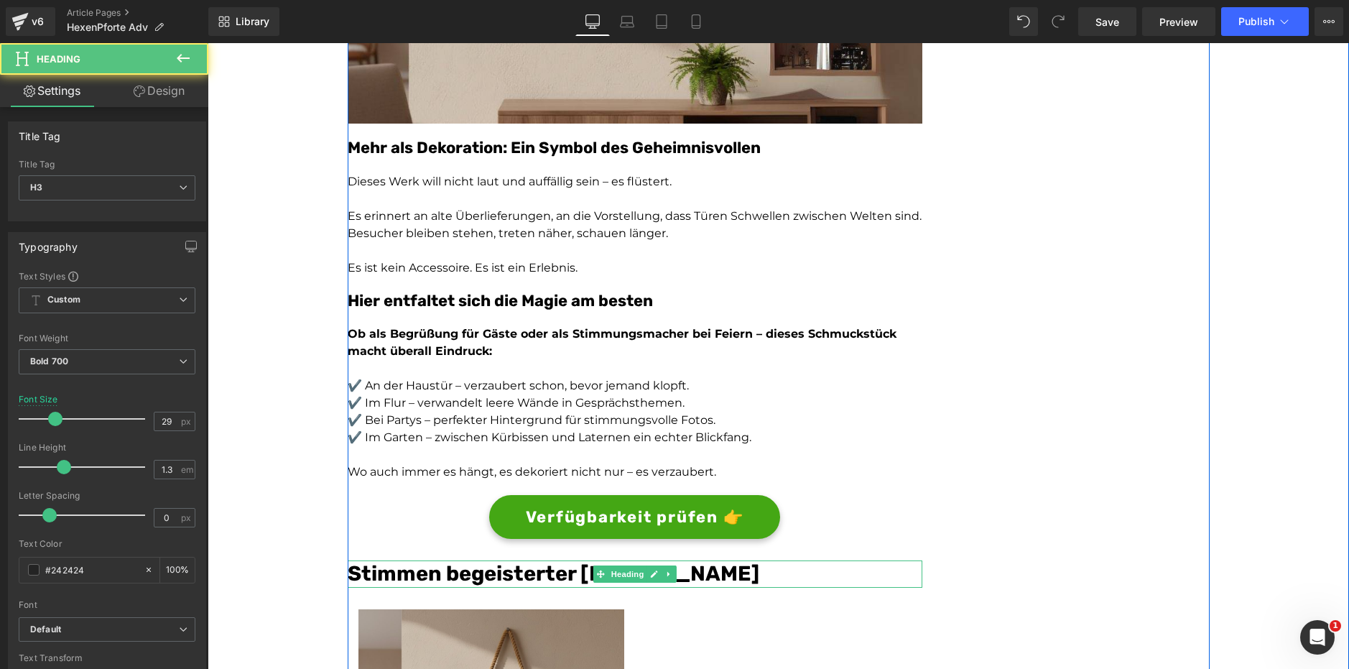
click at [391, 561] on font "Stimmen begeisterter [PERSON_NAME]" at bounding box center [554, 573] width 412 height 24
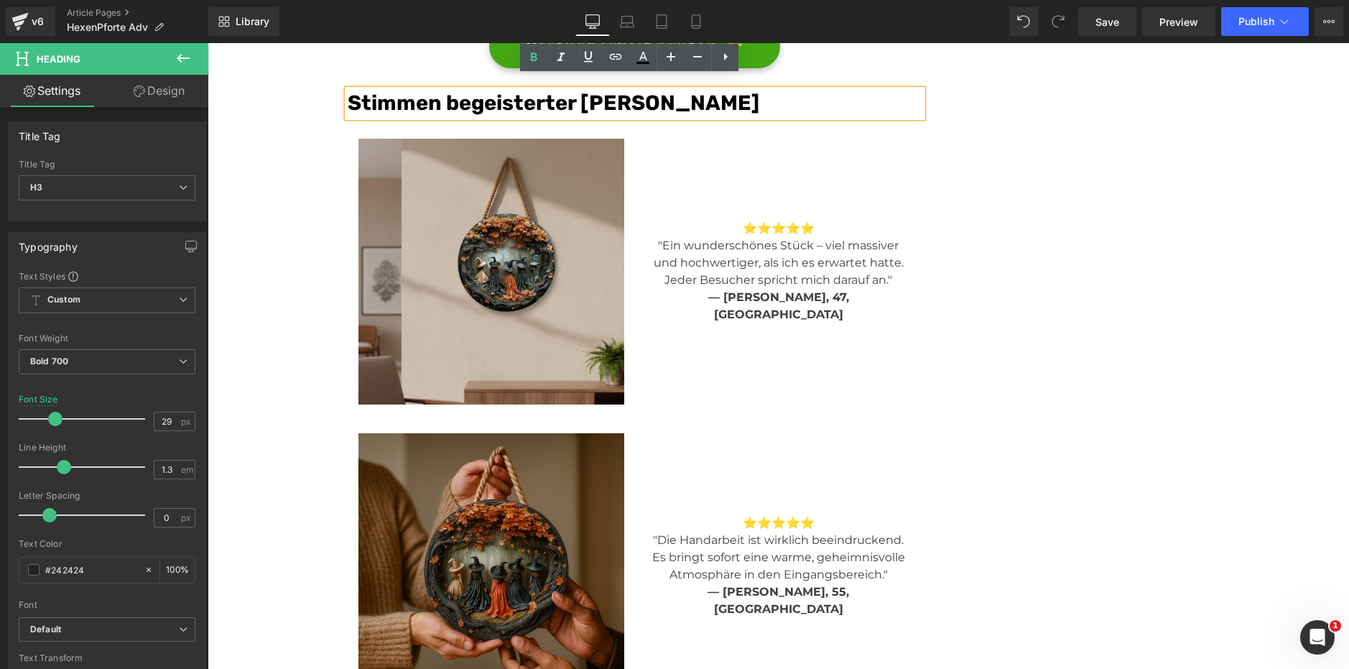
scroll to position [2844, 0]
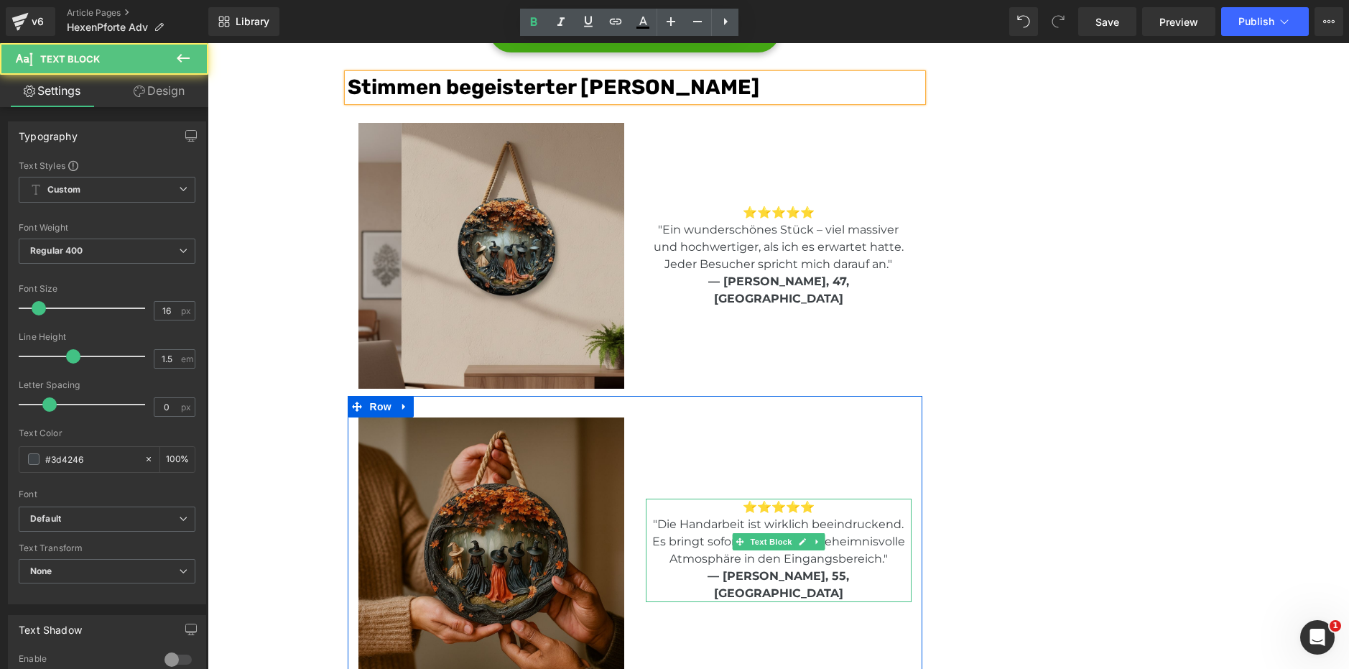
click at [769, 521] on div "⭐⭐⭐⭐⭐ "Die Handarbeit ist wirklich beeindruckend. Es bringt sofort eine warme, …" at bounding box center [779, 550] width 266 height 103
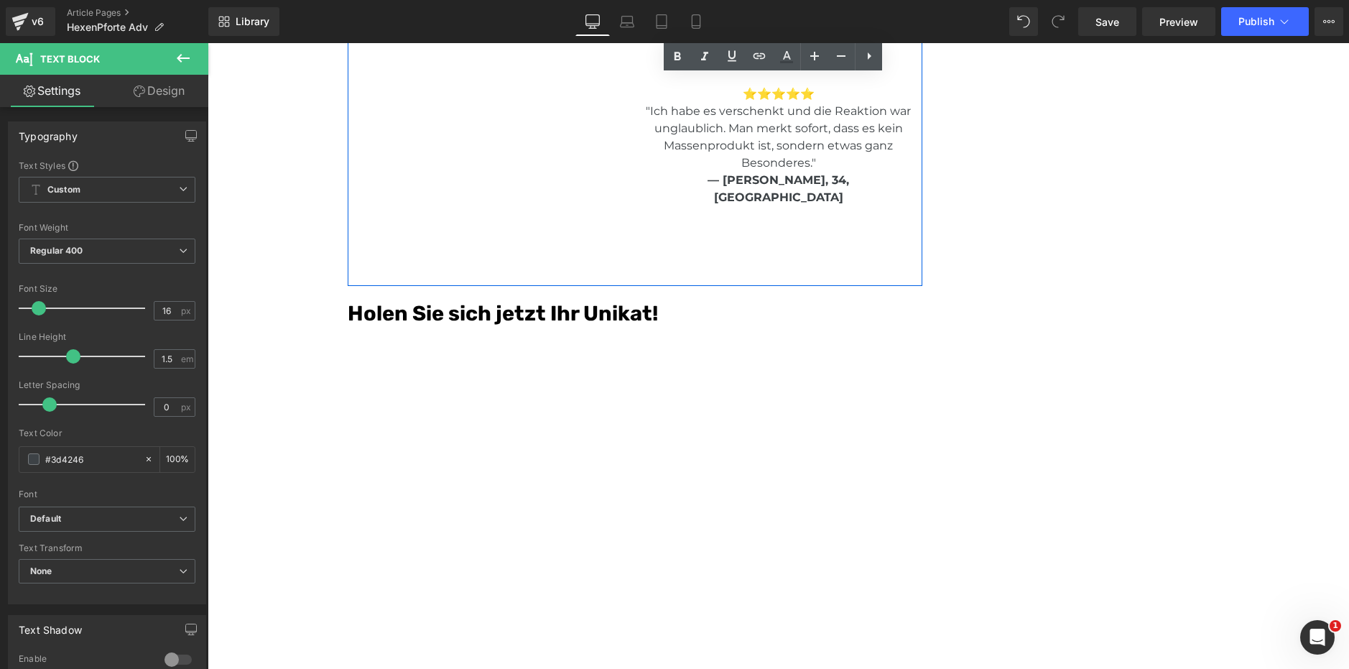
scroll to position [3544, 0]
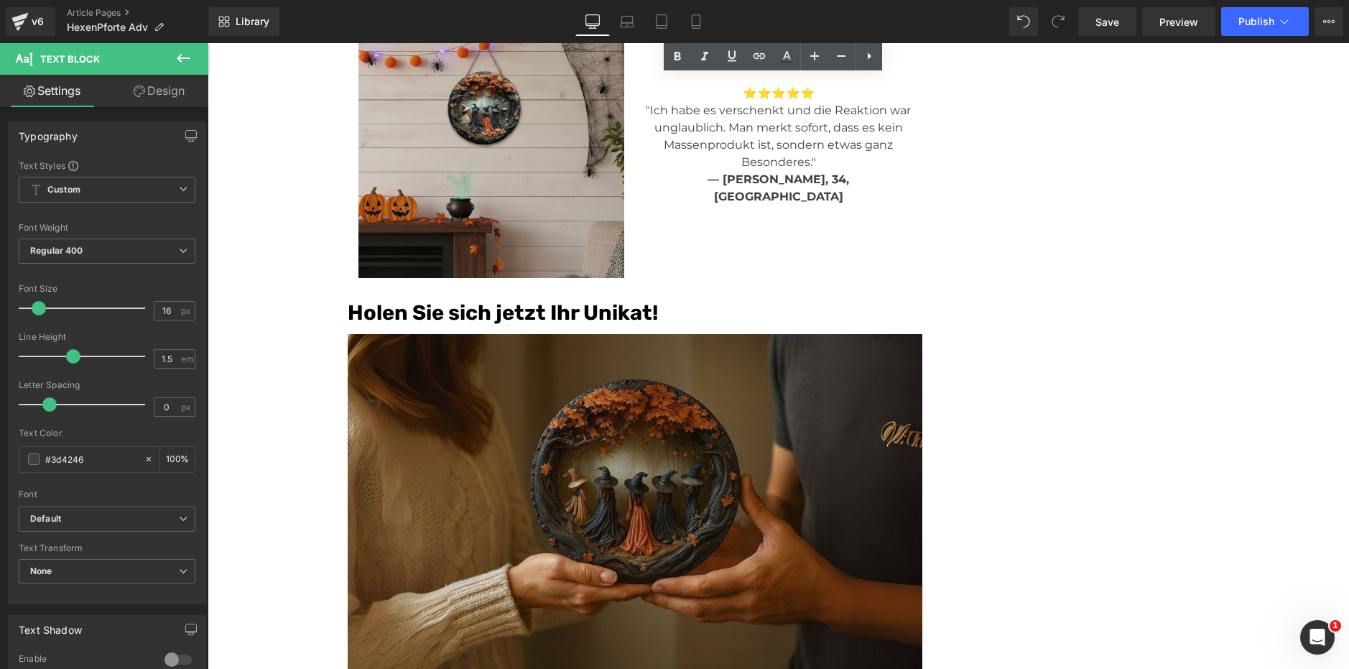
click at [607, 300] on div "Holen Sie sich jetzt Ihr Unikat! Heading" at bounding box center [635, 313] width 575 height 27
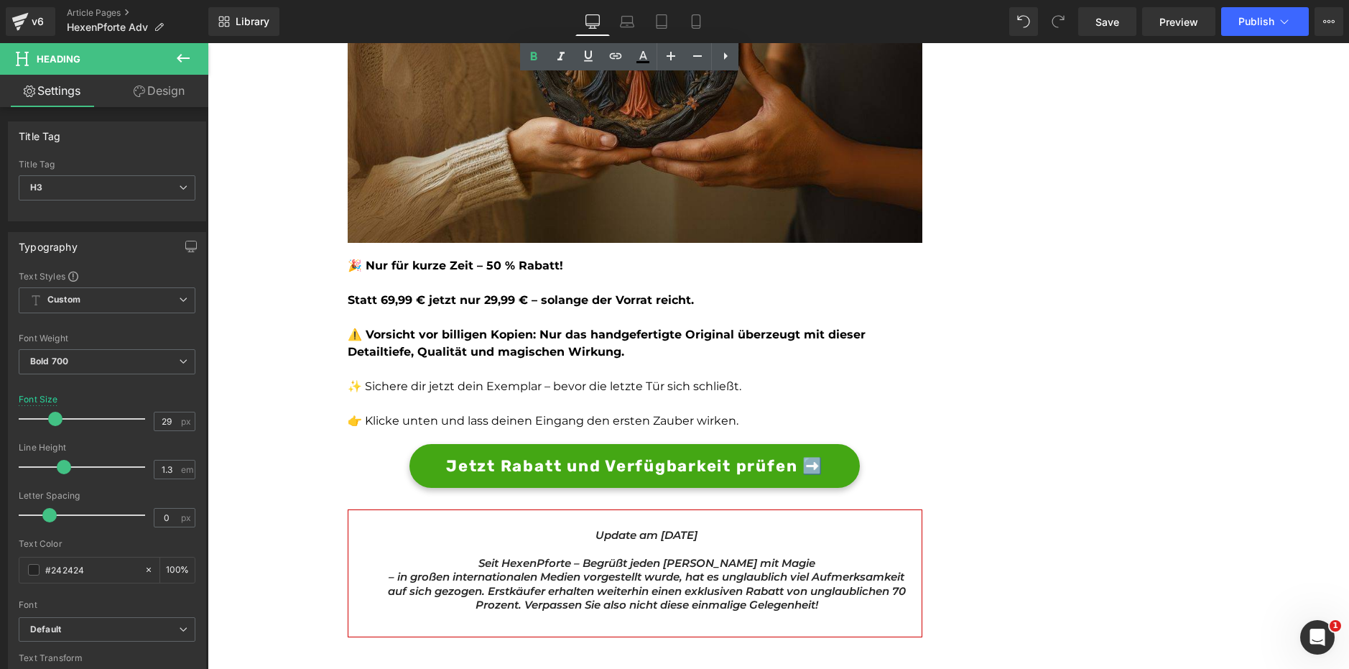
scroll to position [3979, 0]
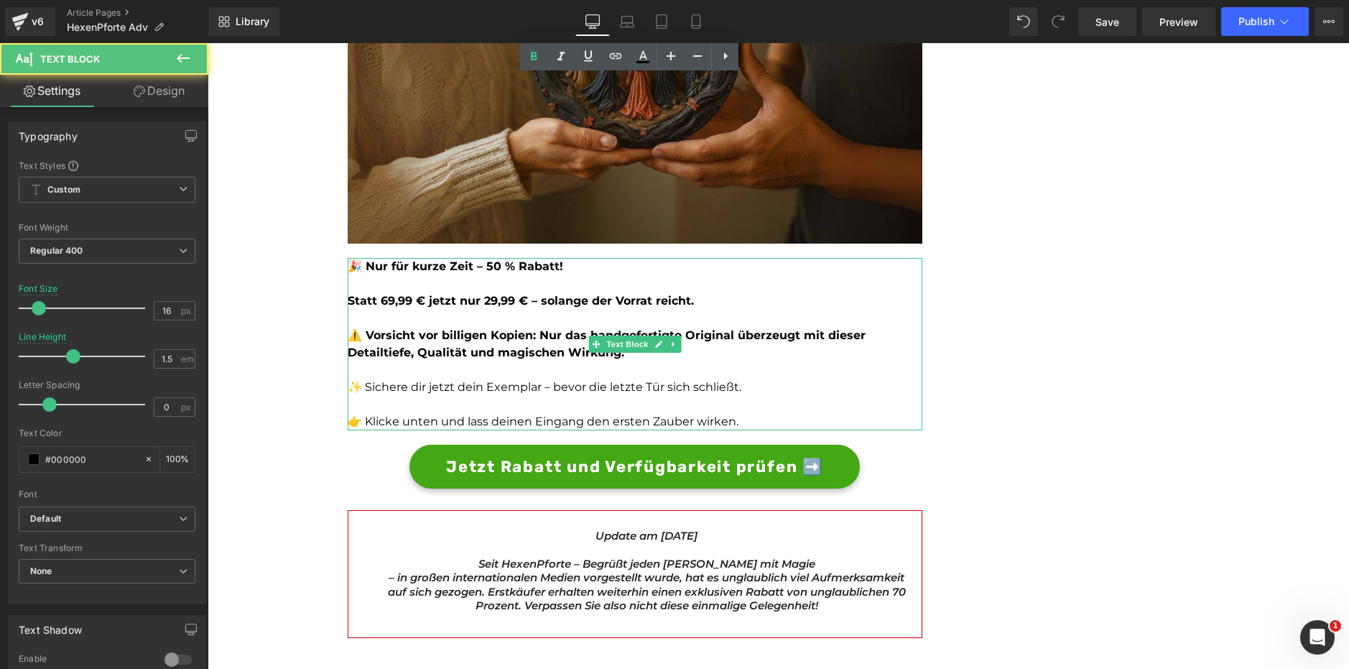
click at [494, 310] on p at bounding box center [635, 318] width 575 height 17
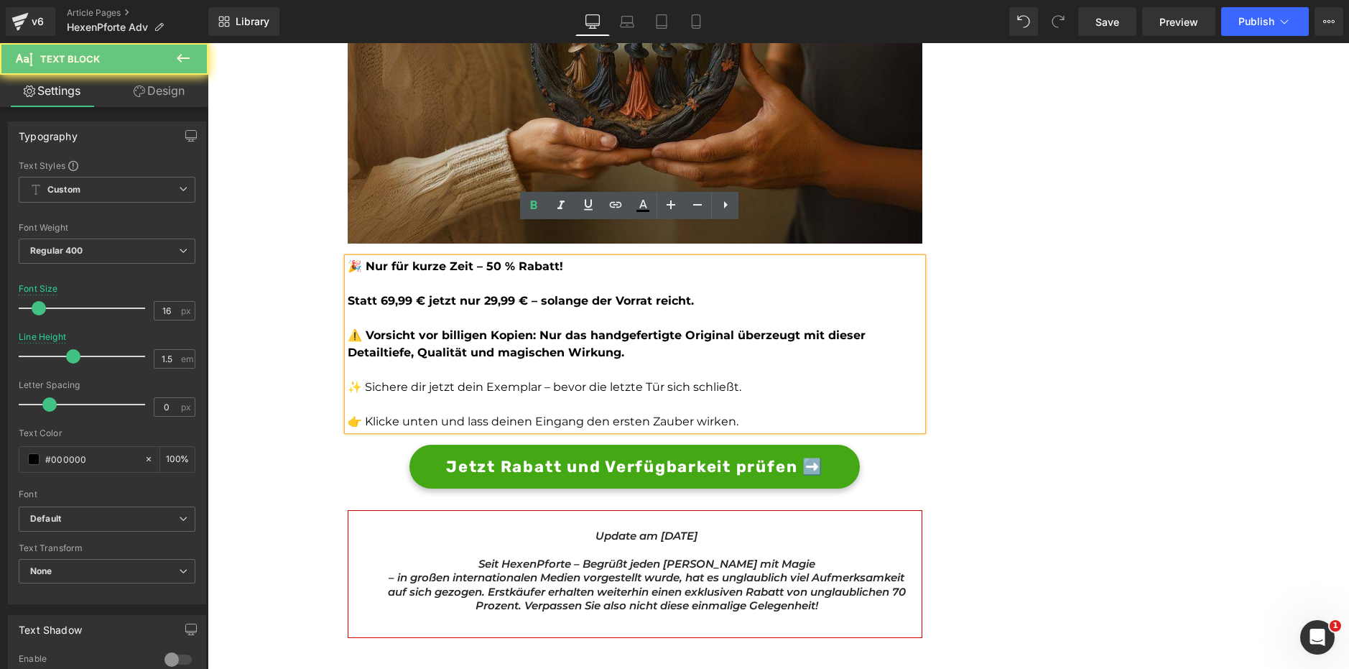
click at [494, 310] on p at bounding box center [635, 318] width 575 height 17
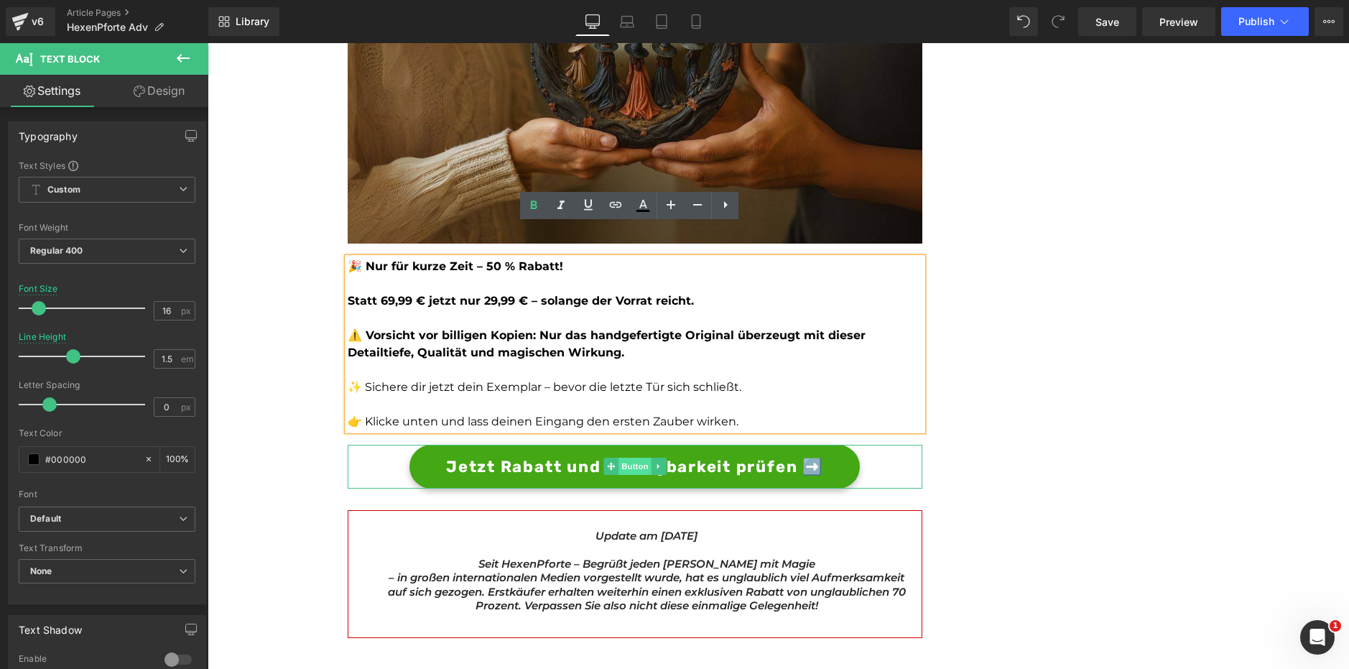
click at [626, 458] on span "Button" at bounding box center [635, 466] width 33 height 17
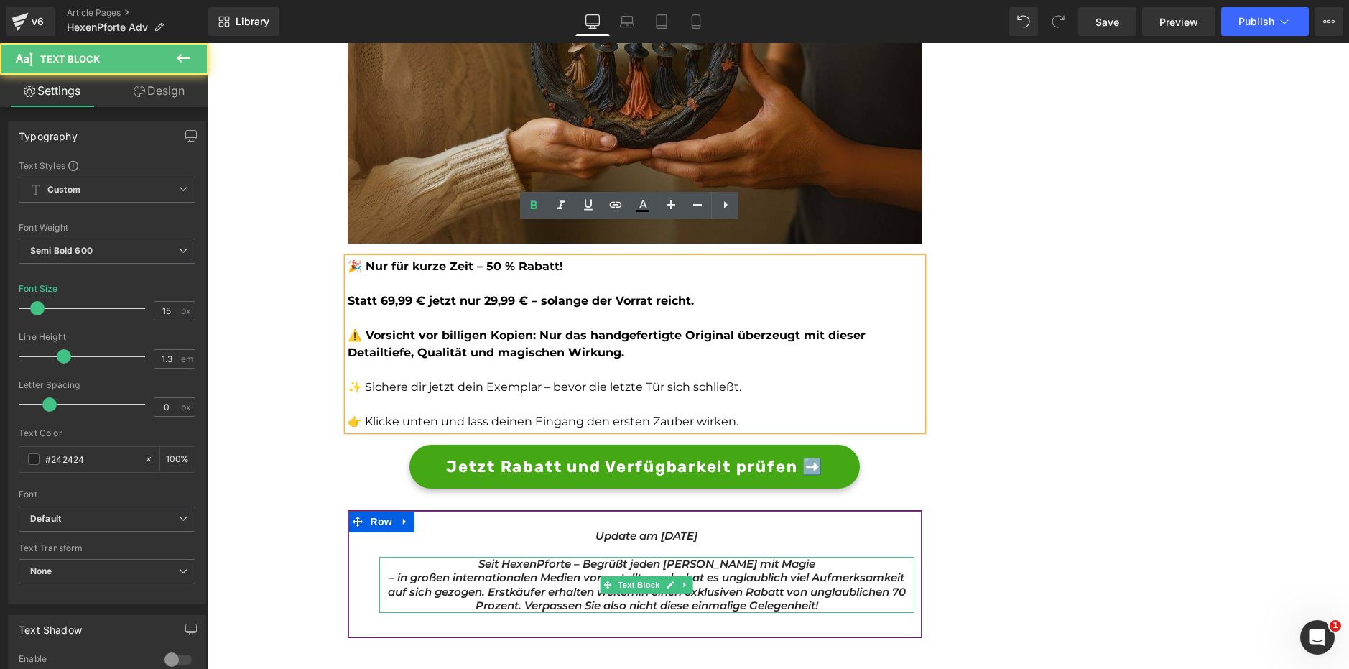
click at [496, 570] on icon "– in großen internationalen Medien vorgestellt wurde, hat es unglaublich viel A…" at bounding box center [647, 591] width 518 height 42
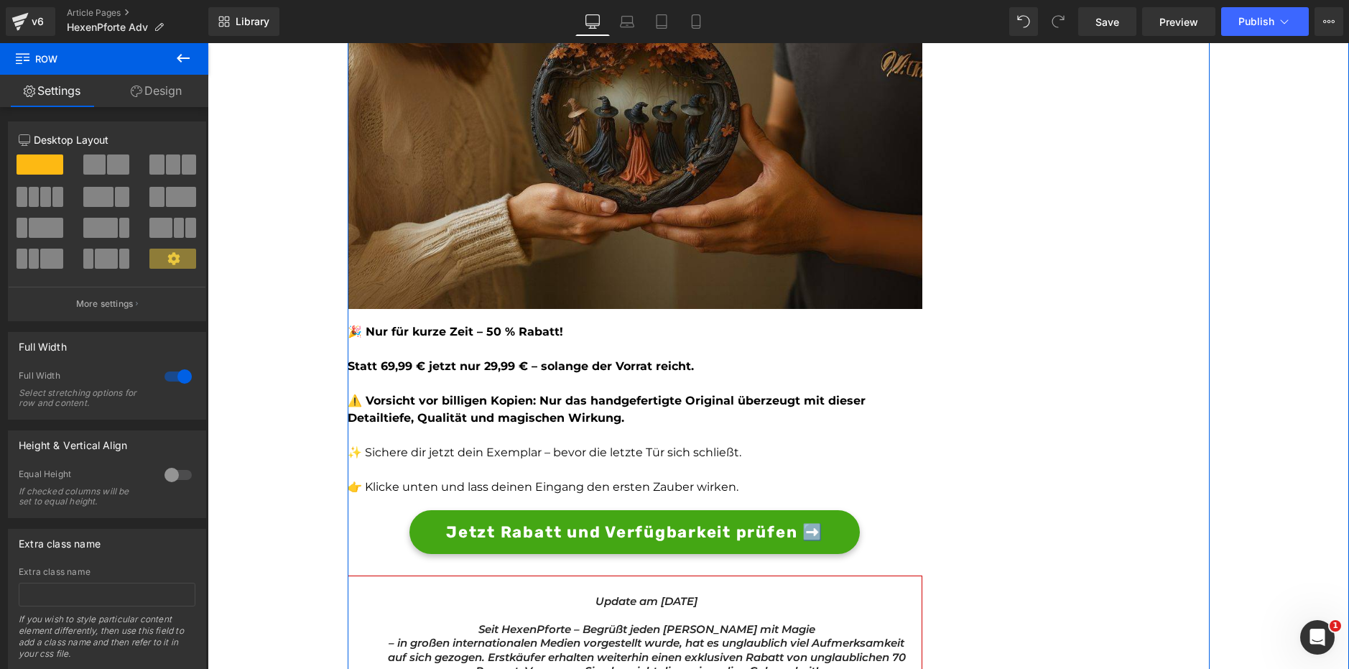
scroll to position [3912, 0]
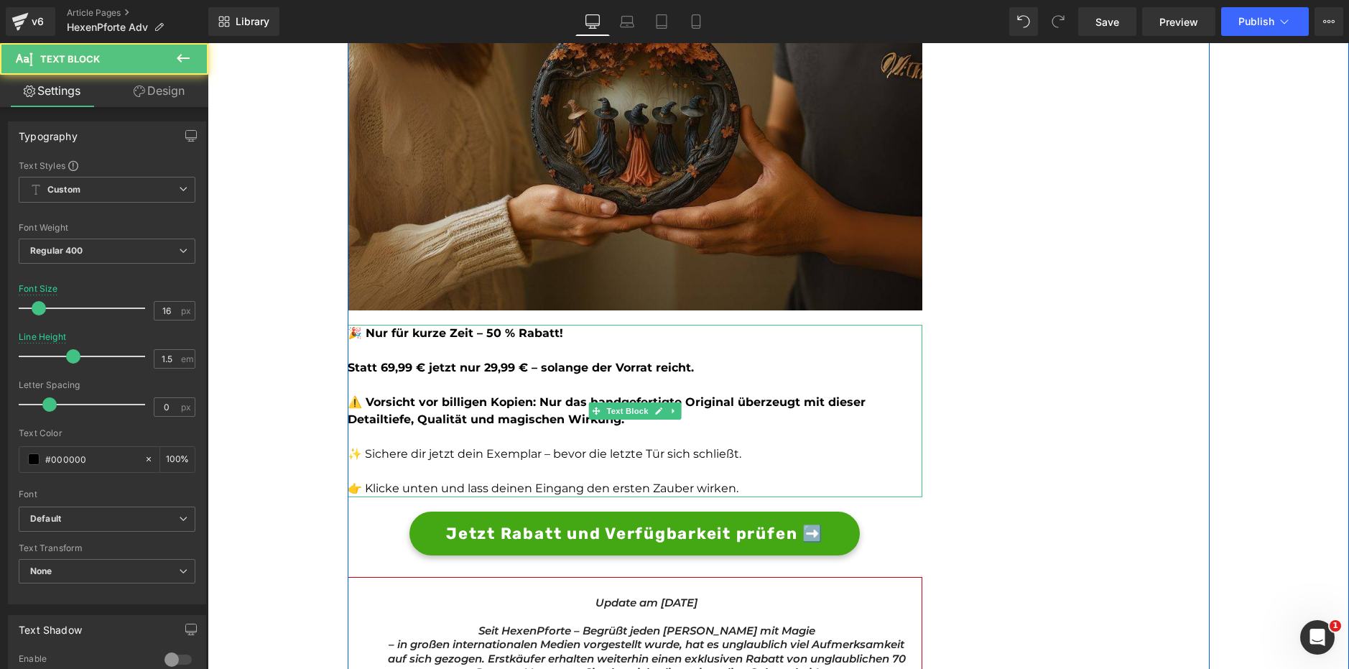
click at [488, 326] on strong "🎉 Nur für kurze Zeit – 50 % Rabatt!" at bounding box center [456, 333] width 216 height 14
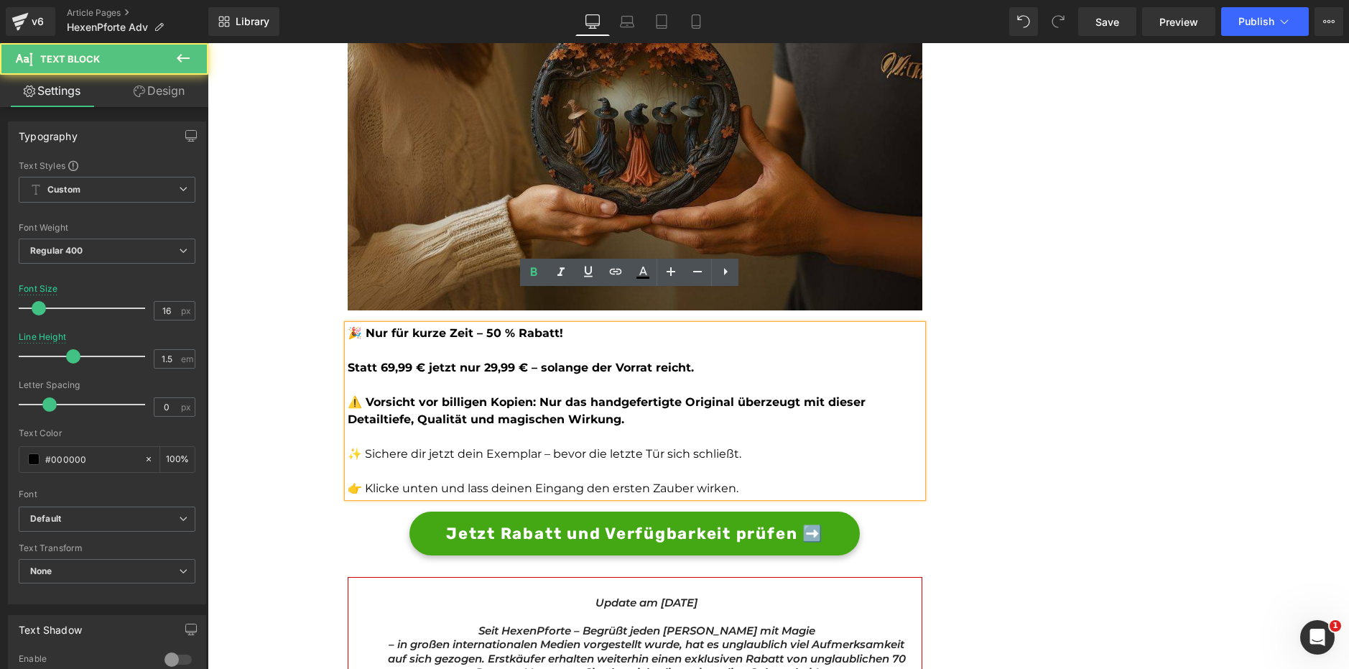
click at [492, 326] on strong "🎉 Nur für kurze Zeit – 50 % Rabatt!" at bounding box center [456, 333] width 216 height 14
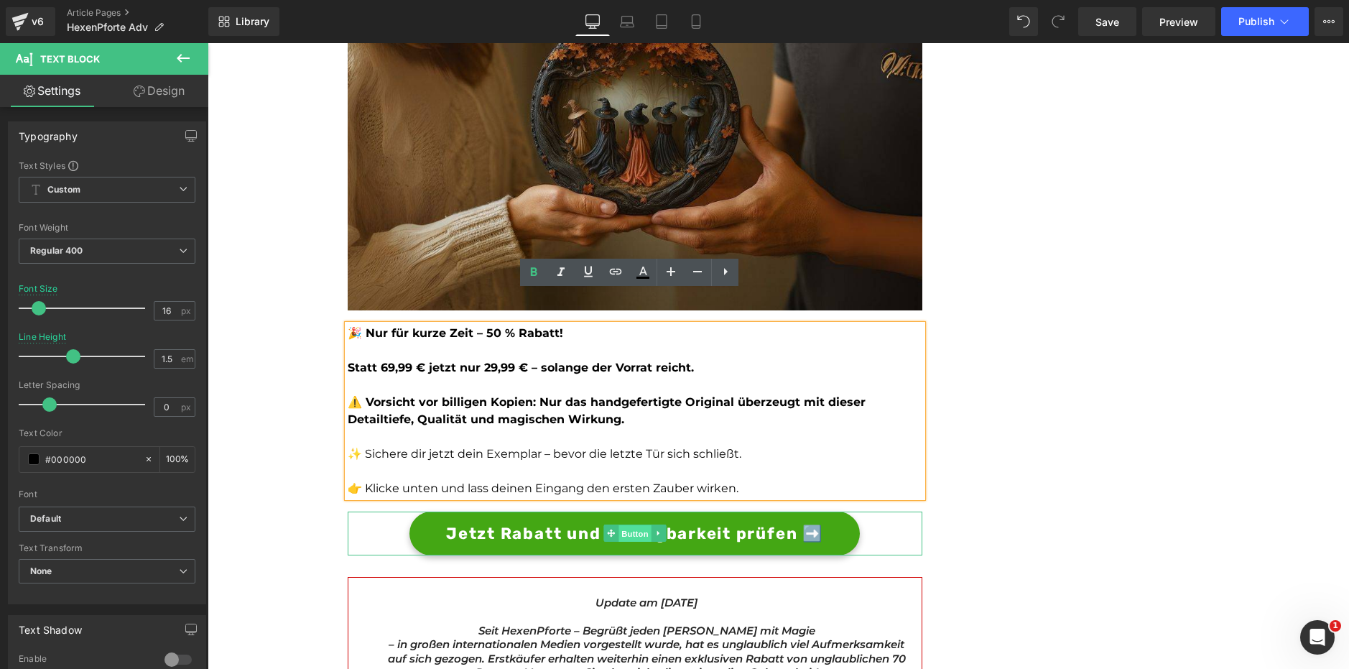
click at [629, 525] on span "Button" at bounding box center [635, 533] width 33 height 17
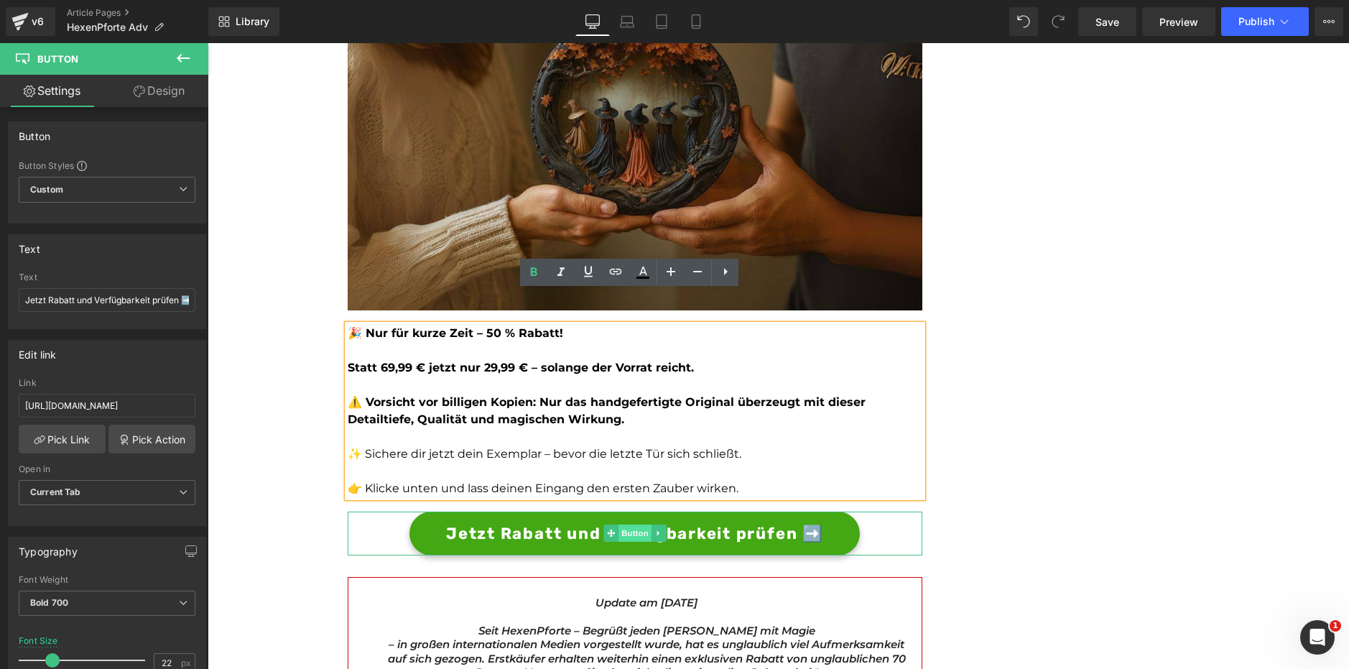
click at [623, 524] on span "Button" at bounding box center [635, 532] width 33 height 17
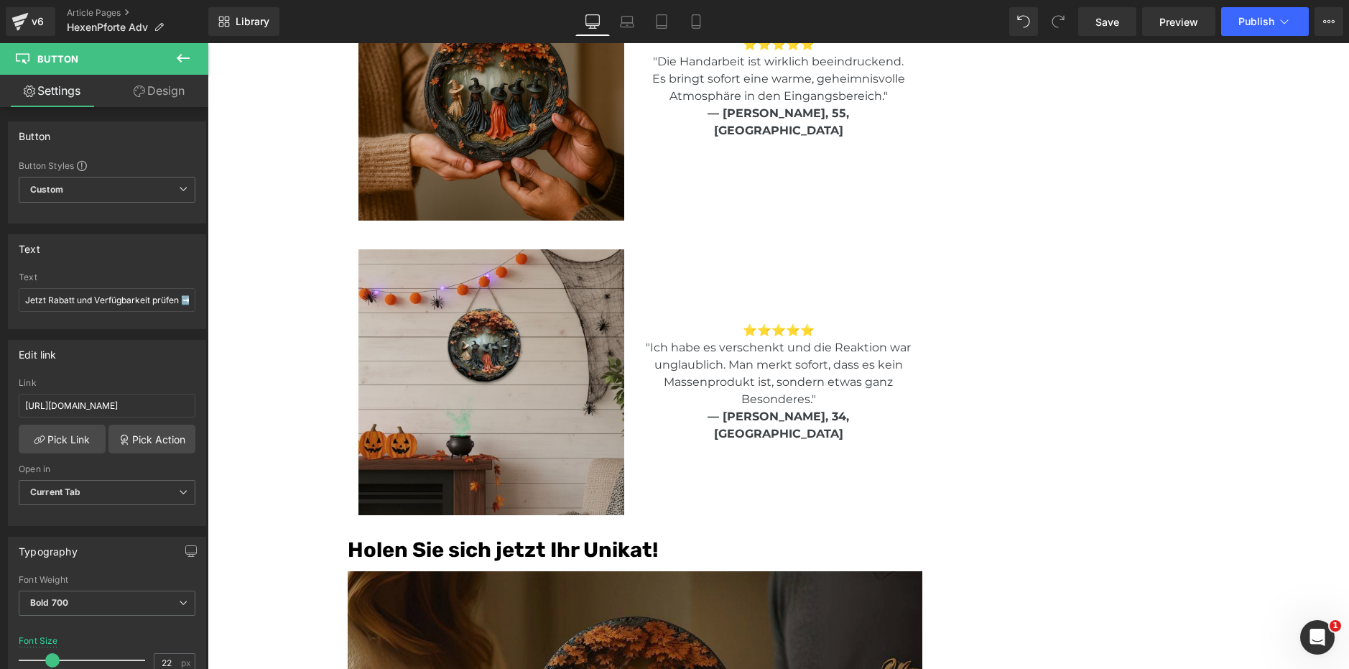
scroll to position [3306, 0]
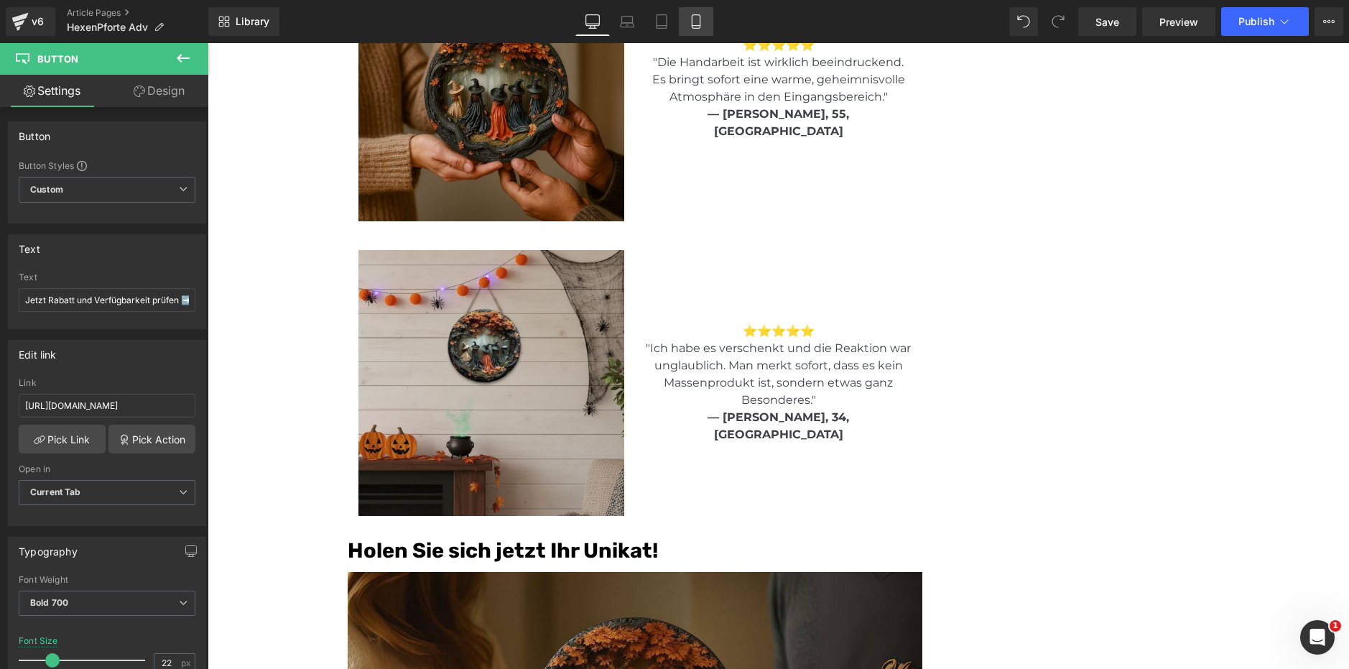
click at [700, 19] on icon at bounding box center [696, 22] width 8 height 14
type input "14"
type input "100"
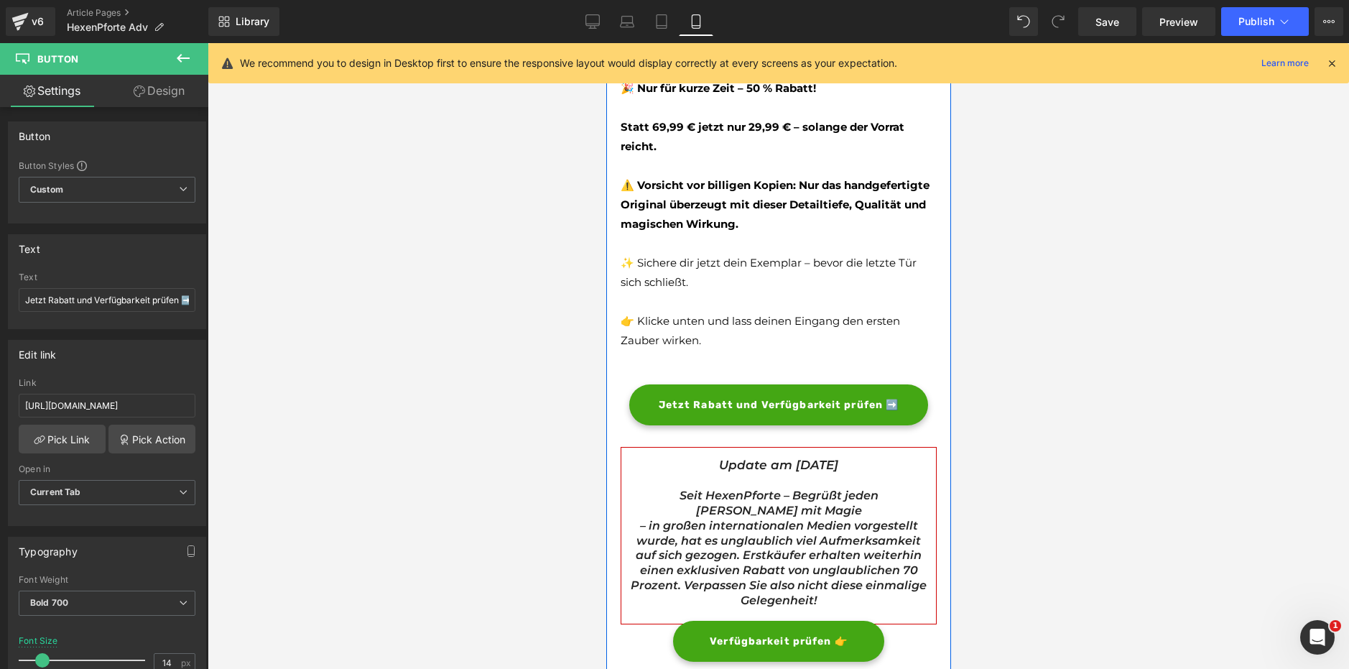
scroll to position [4207, 0]
click at [769, 413] on span "Button" at bounding box center [778, 404] width 33 height 17
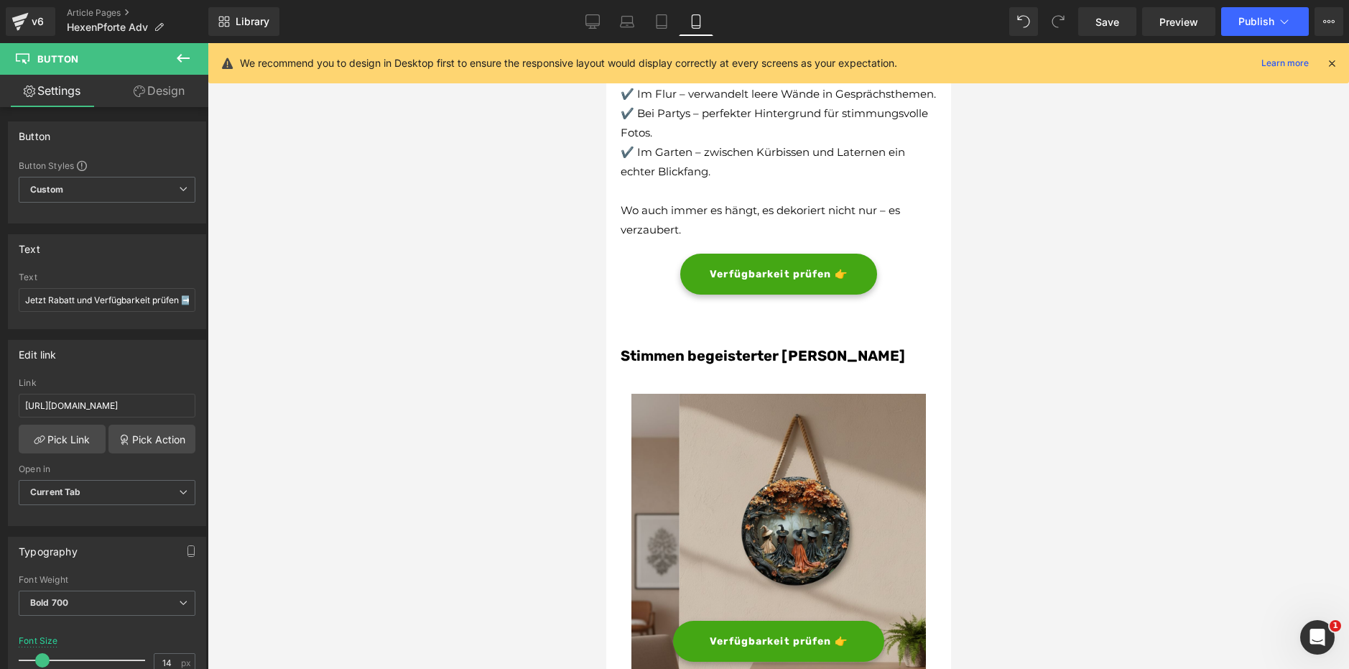
scroll to position [2362, 0]
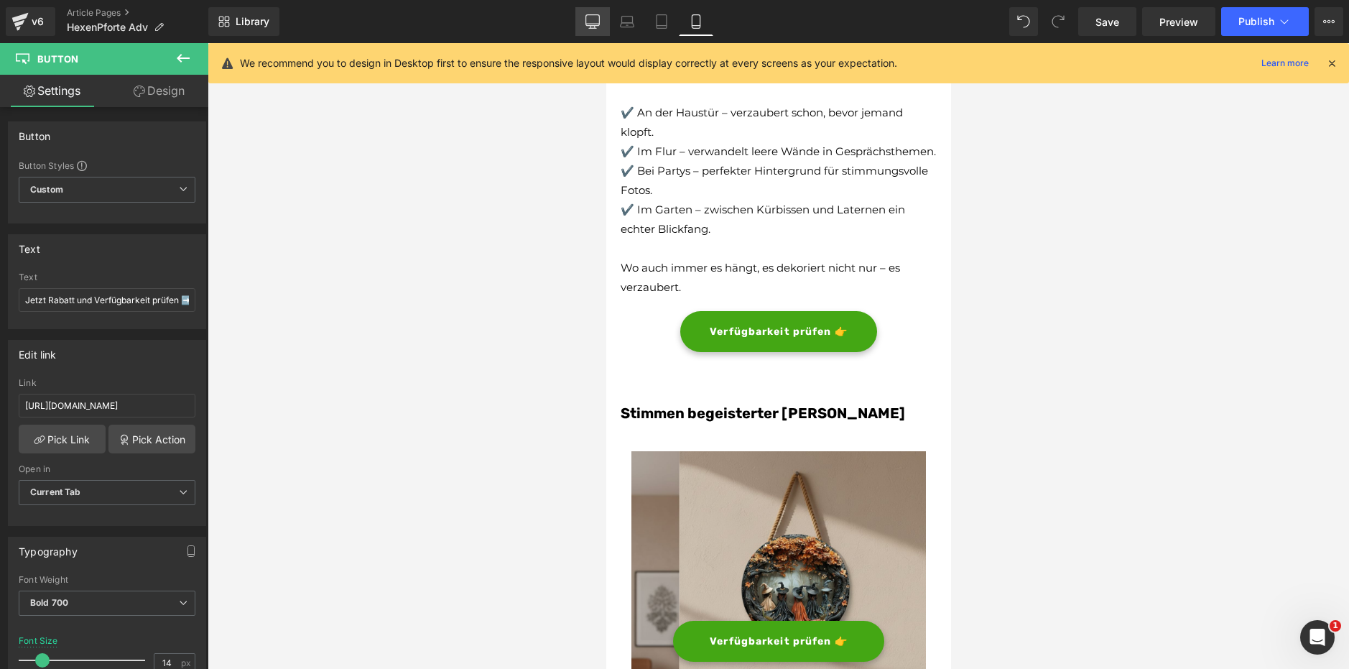
click at [593, 27] on icon at bounding box center [593, 21] width 14 height 14
type input "22"
type input "100"
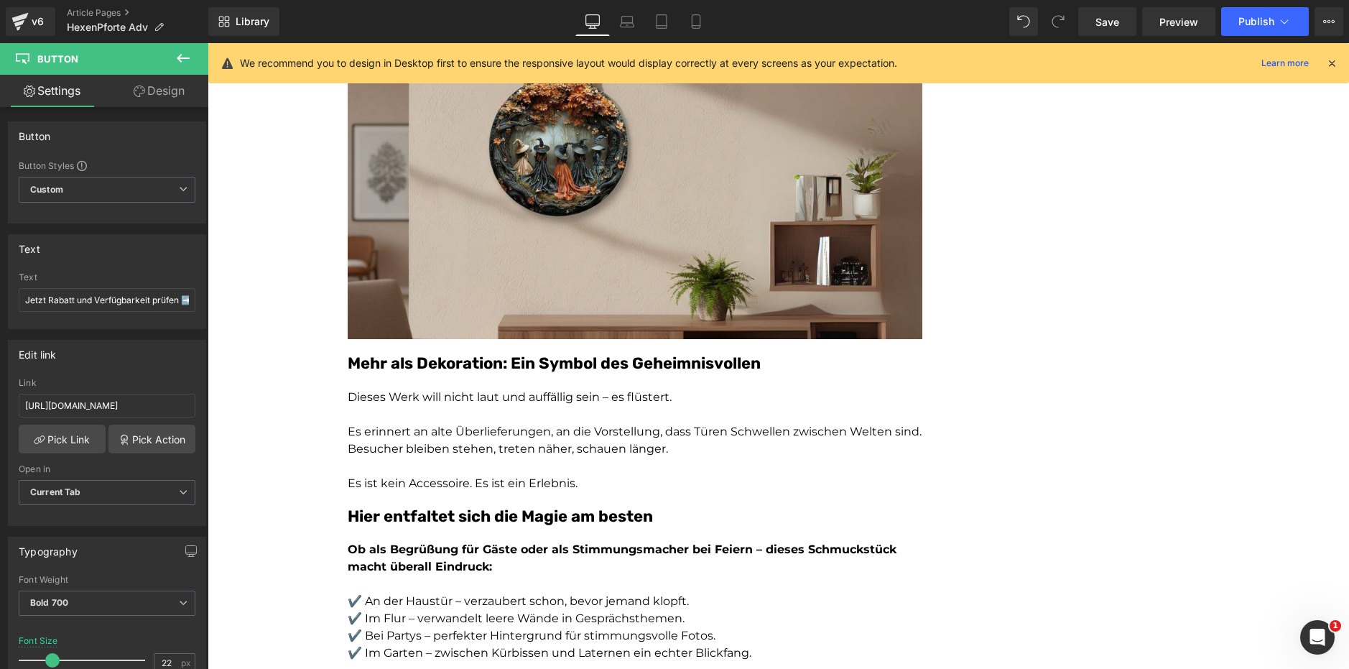
scroll to position [2143, 0]
click at [1266, 19] on span "Publish" at bounding box center [1257, 21] width 36 height 11
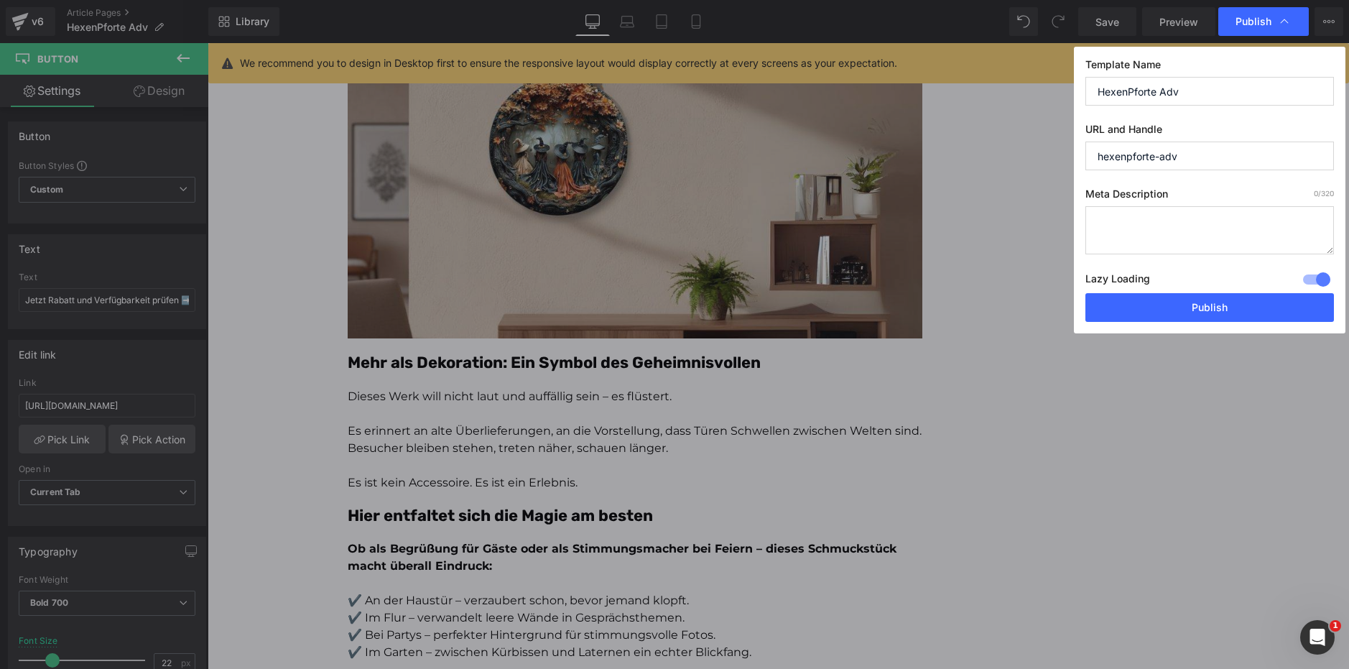
click at [1315, 274] on div at bounding box center [1317, 279] width 34 height 23
click at [1192, 312] on button "Publish" at bounding box center [1210, 307] width 249 height 29
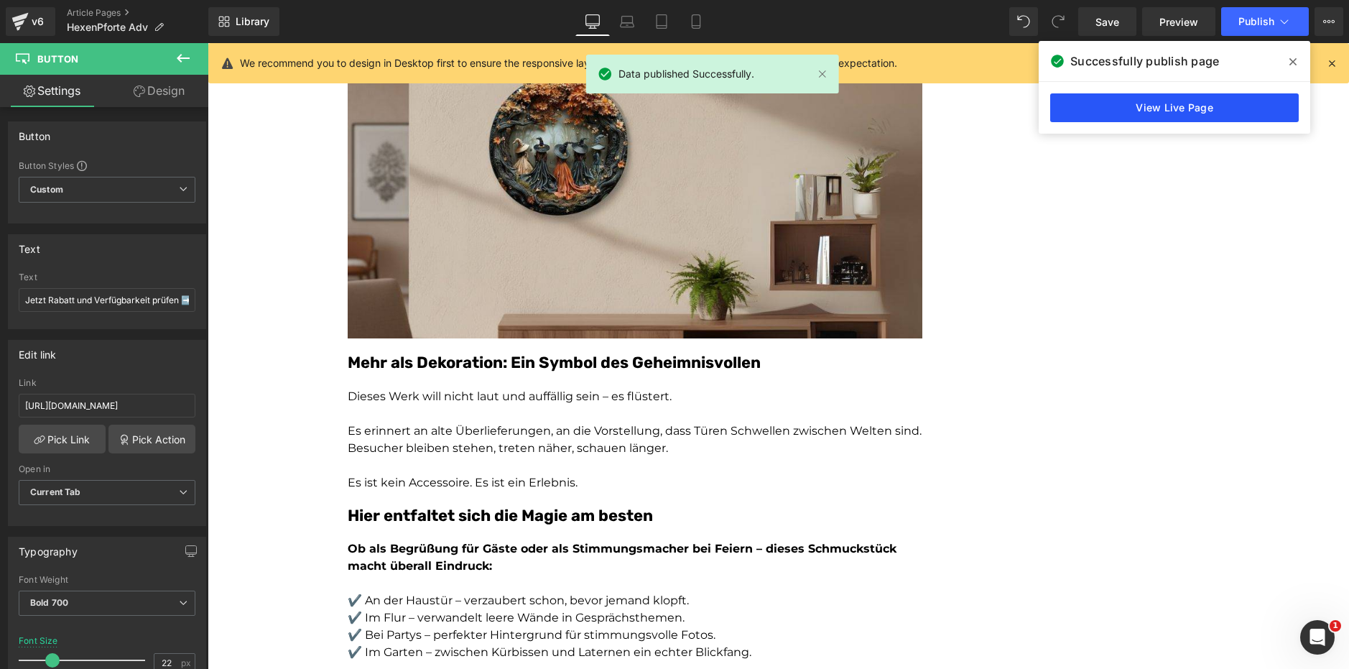
click at [1210, 114] on link "View Live Page" at bounding box center [1174, 107] width 249 height 29
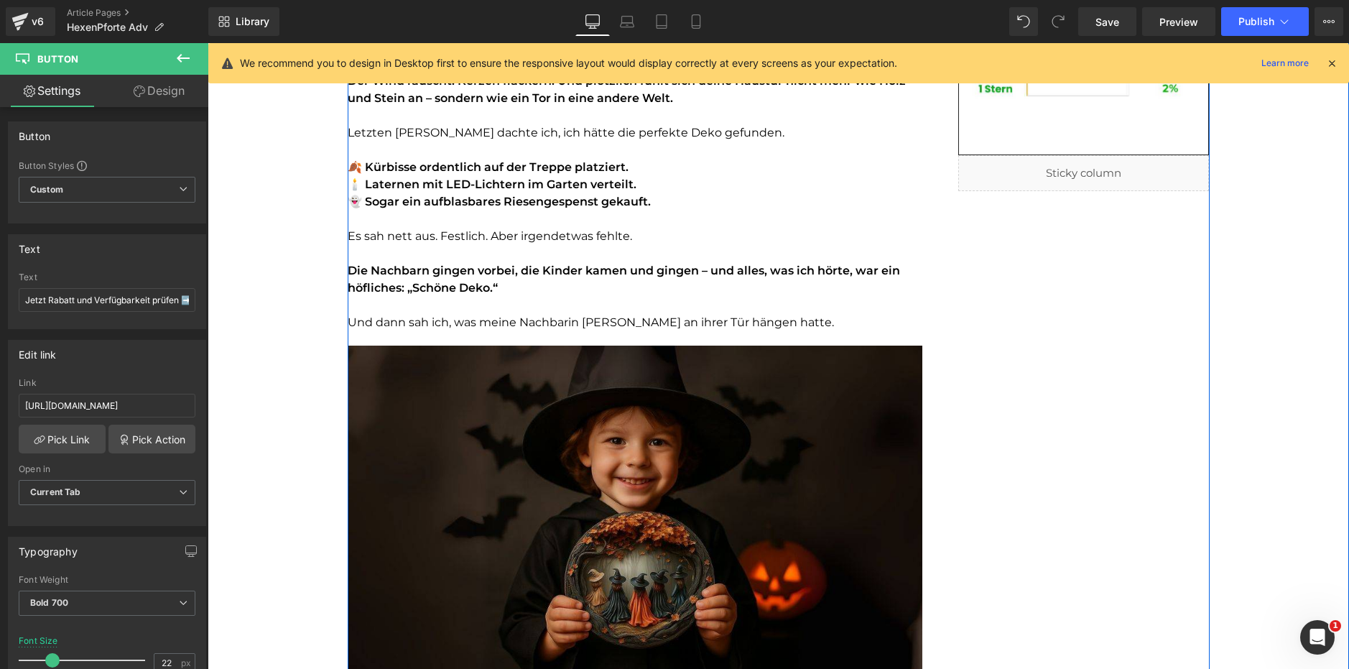
scroll to position [522, 0]
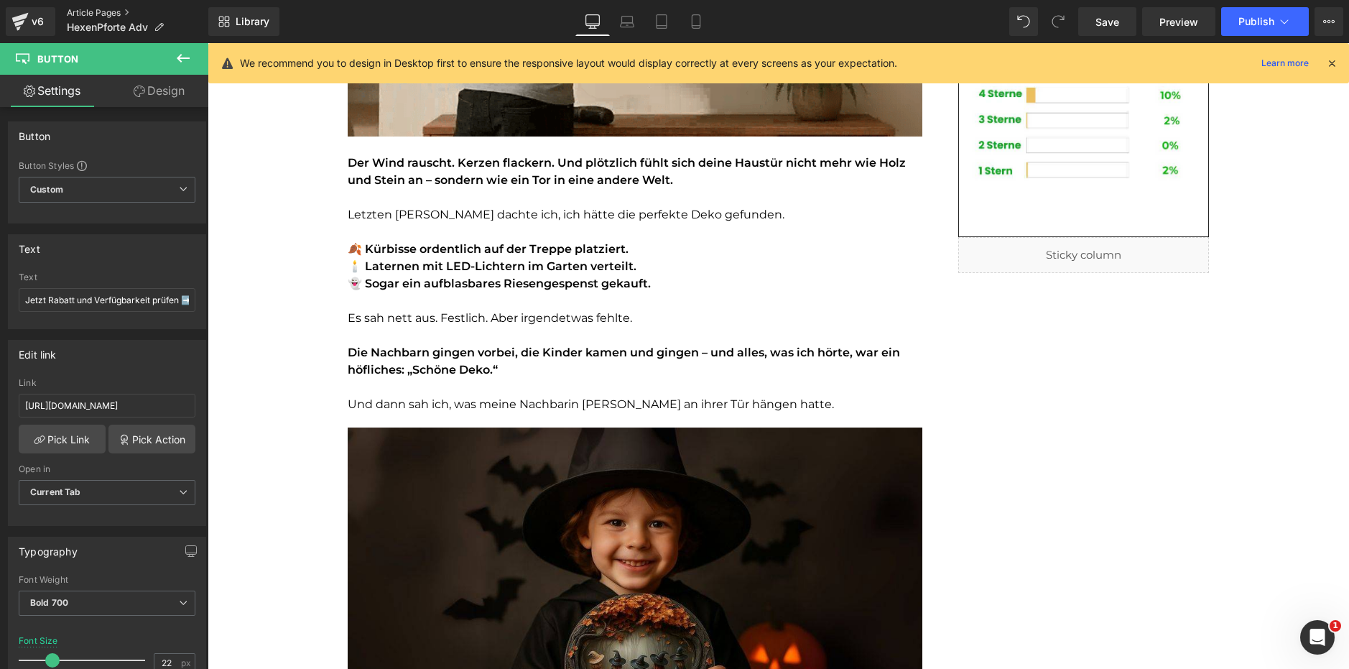
click at [82, 10] on link "Article Pages" at bounding box center [138, 12] width 142 height 11
